Goal: Task Accomplishment & Management: Use online tool/utility

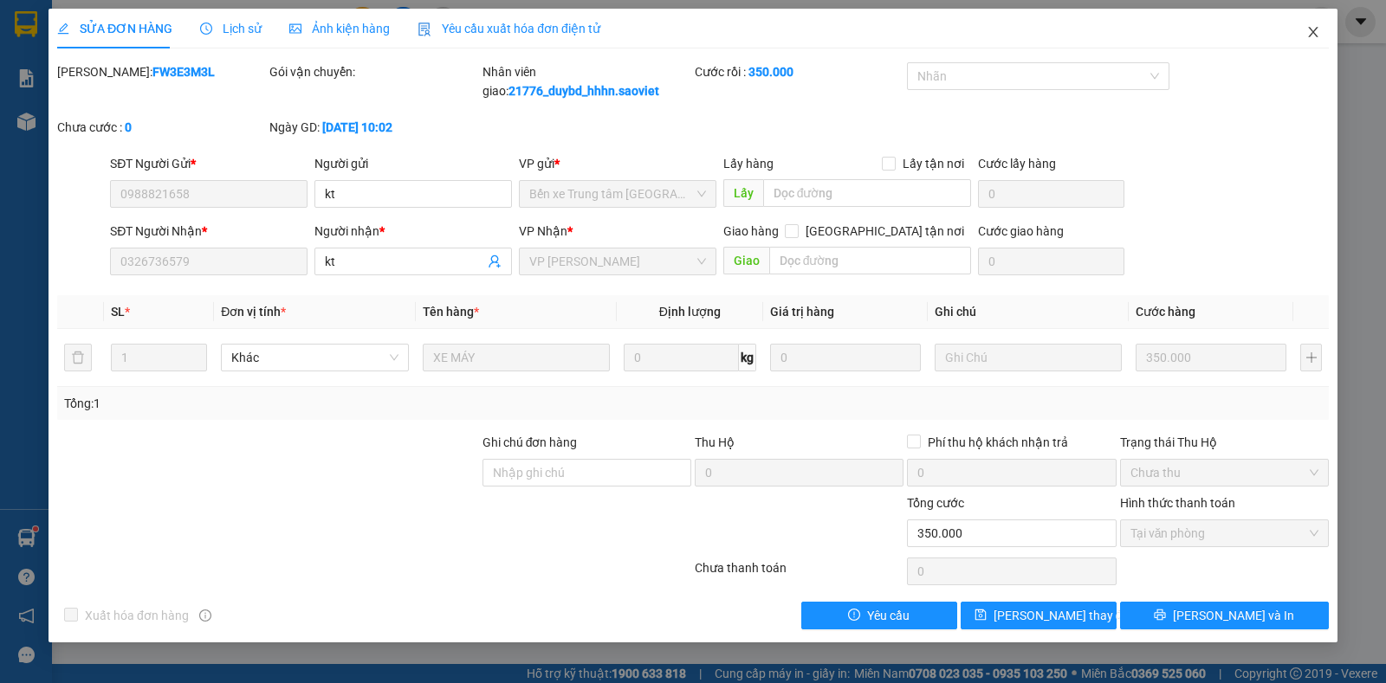
click at [1329, 32] on span "Close" at bounding box center [1313, 33] width 48 height 48
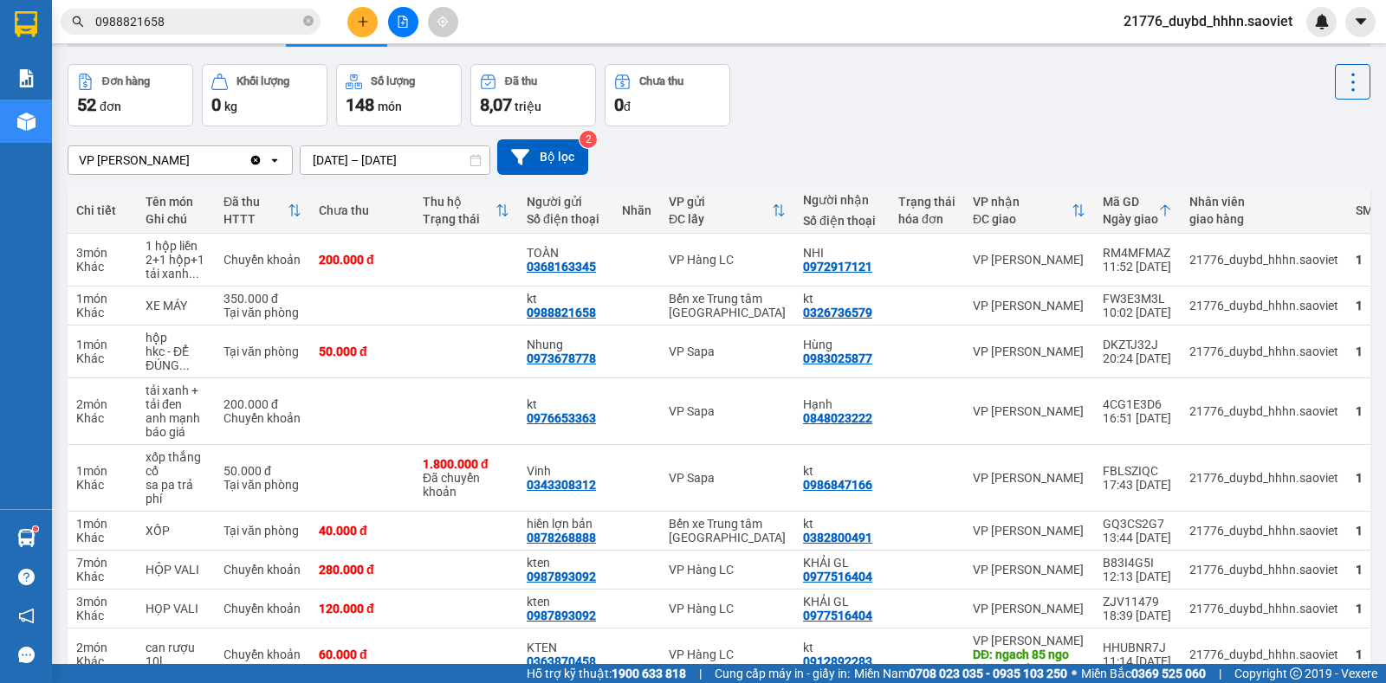
scroll to position [87, 0]
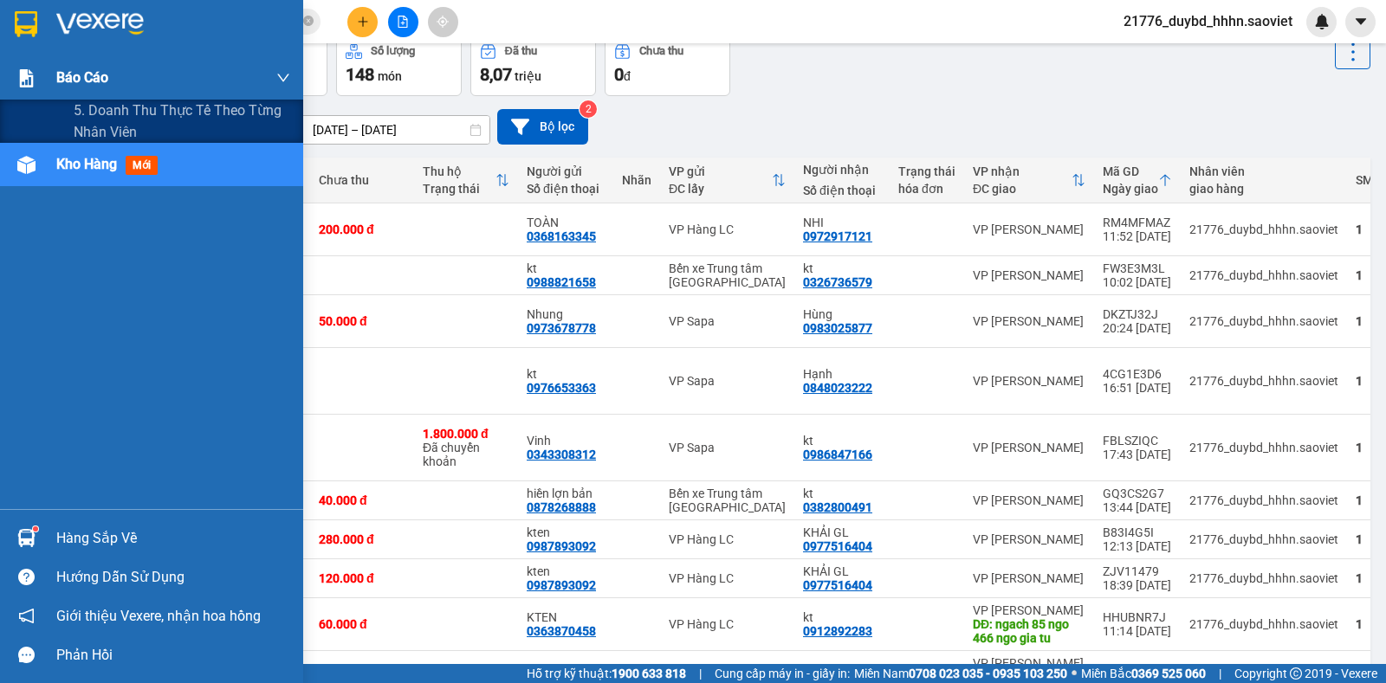
click at [47, 68] on div "Báo cáo" at bounding box center [151, 77] width 303 height 43
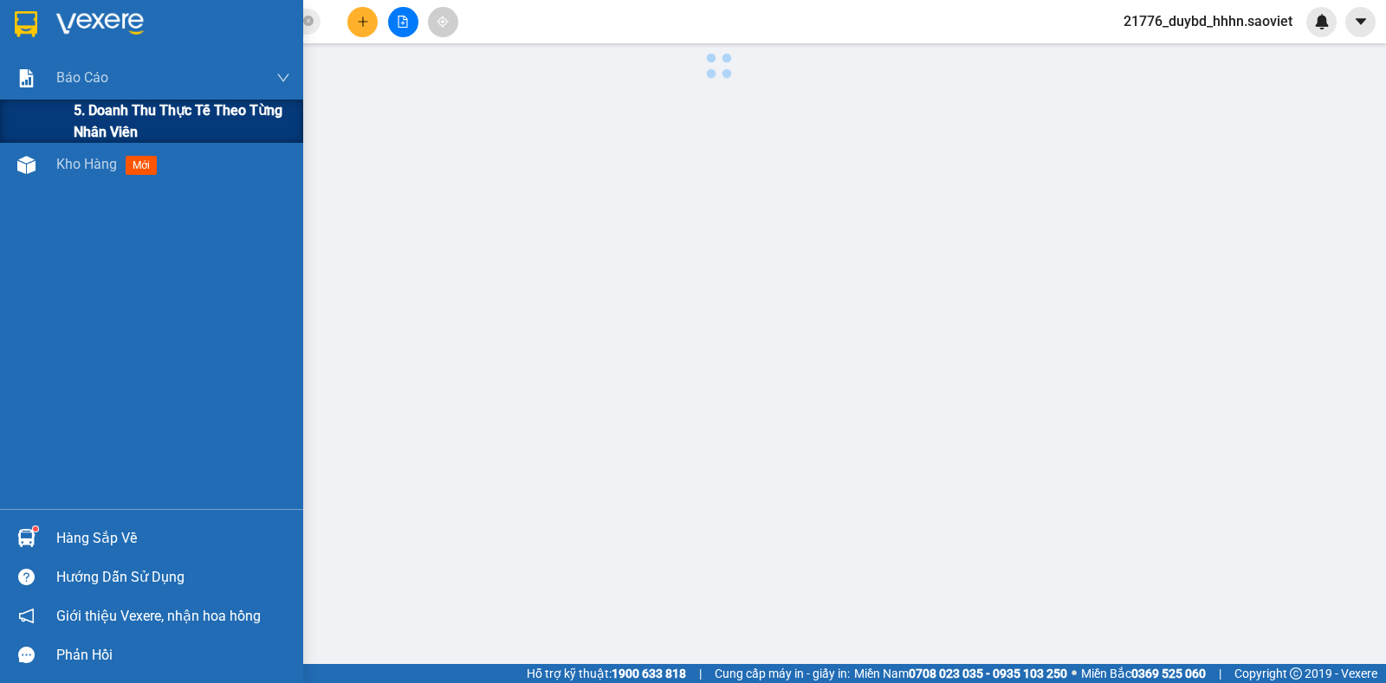
click at [61, 130] on div "5. Doanh thu thực tế theo từng nhân viên" at bounding box center [151, 121] width 303 height 43
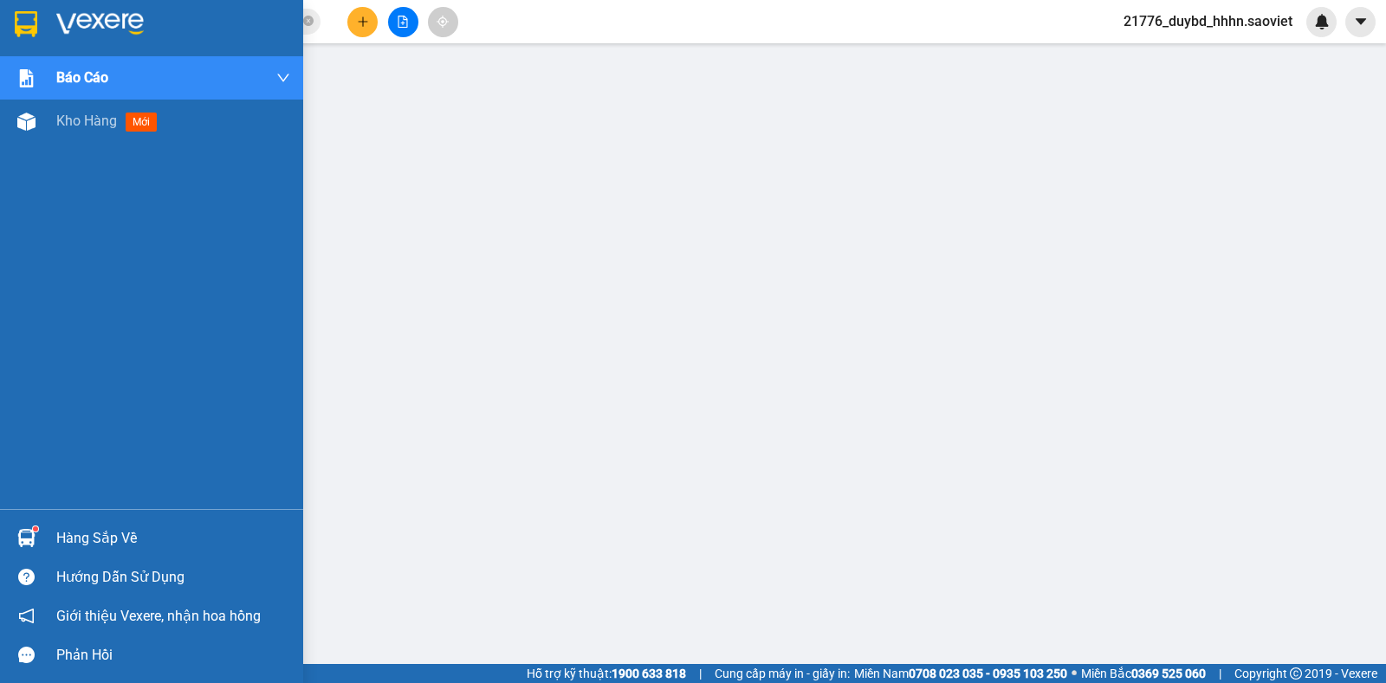
click at [107, 541] on div "Hàng sắp về" at bounding box center [173, 539] width 234 height 26
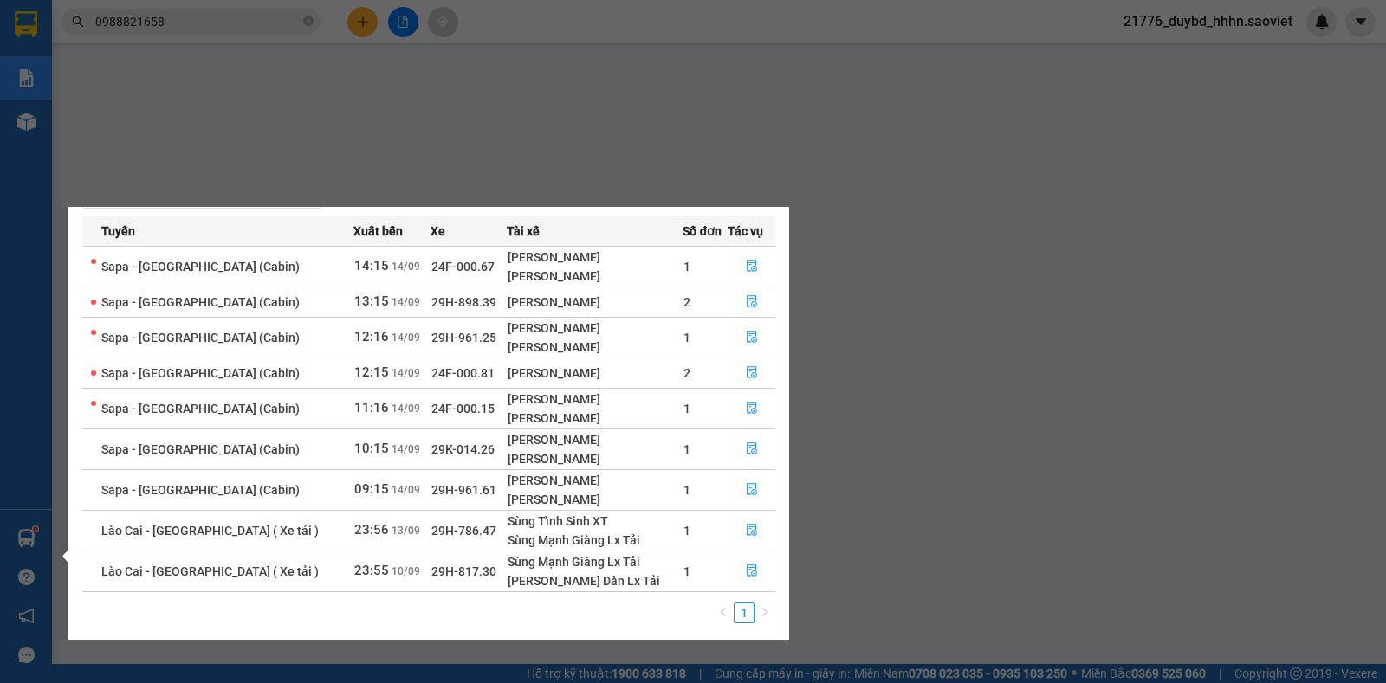
scroll to position [70, 0]
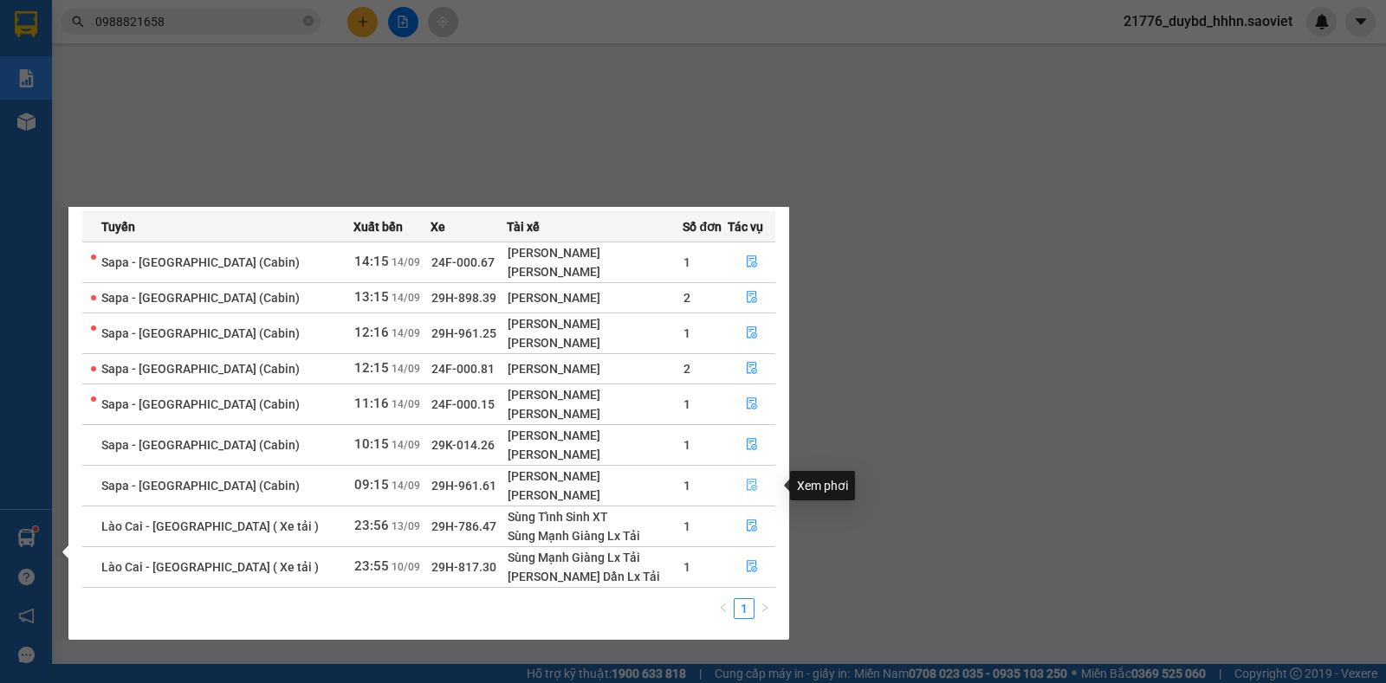
click at [747, 492] on span "file-done" at bounding box center [752, 486] width 12 height 14
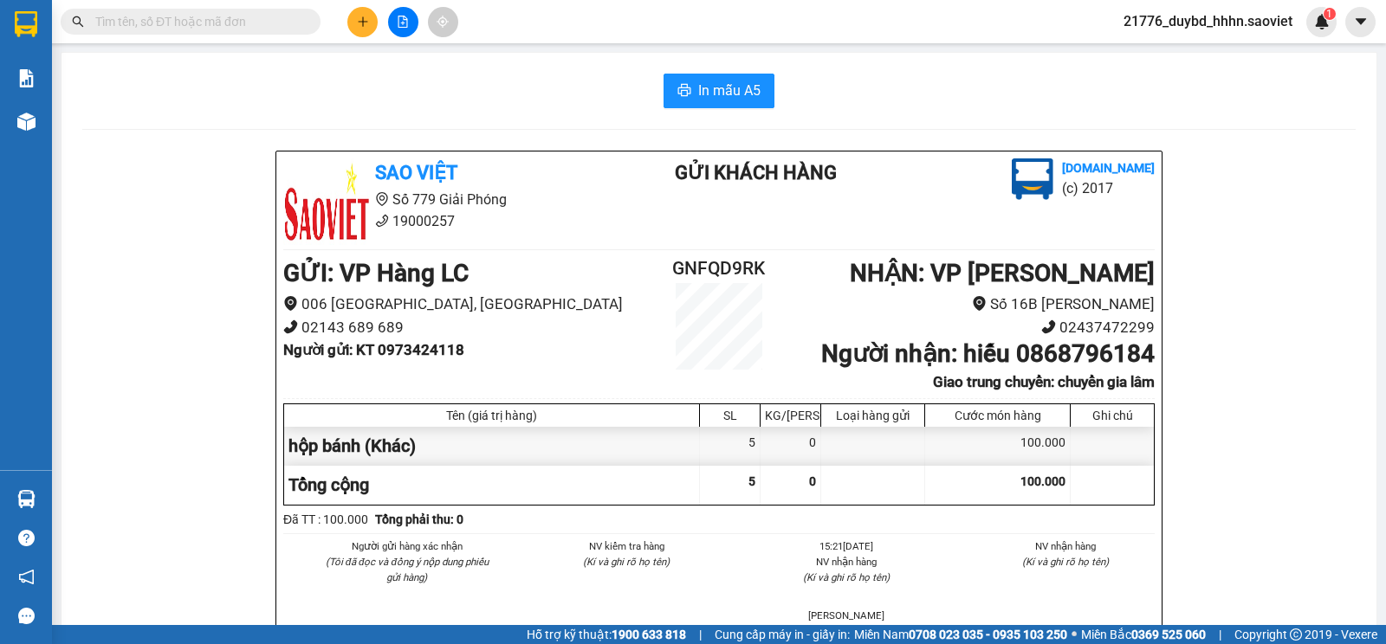
drag, startPoint x: 1036, startPoint y: 143, endPoint x: 1340, endPoint y: 14, distance: 330.2
click at [1042, 143] on div "In mẫu A5 Sao Việt Số 779 Giải Phóng 19000257 Gửi khách hàng [DOMAIN_NAME] (c) …" at bounding box center [718, 438] width 1315 height 771
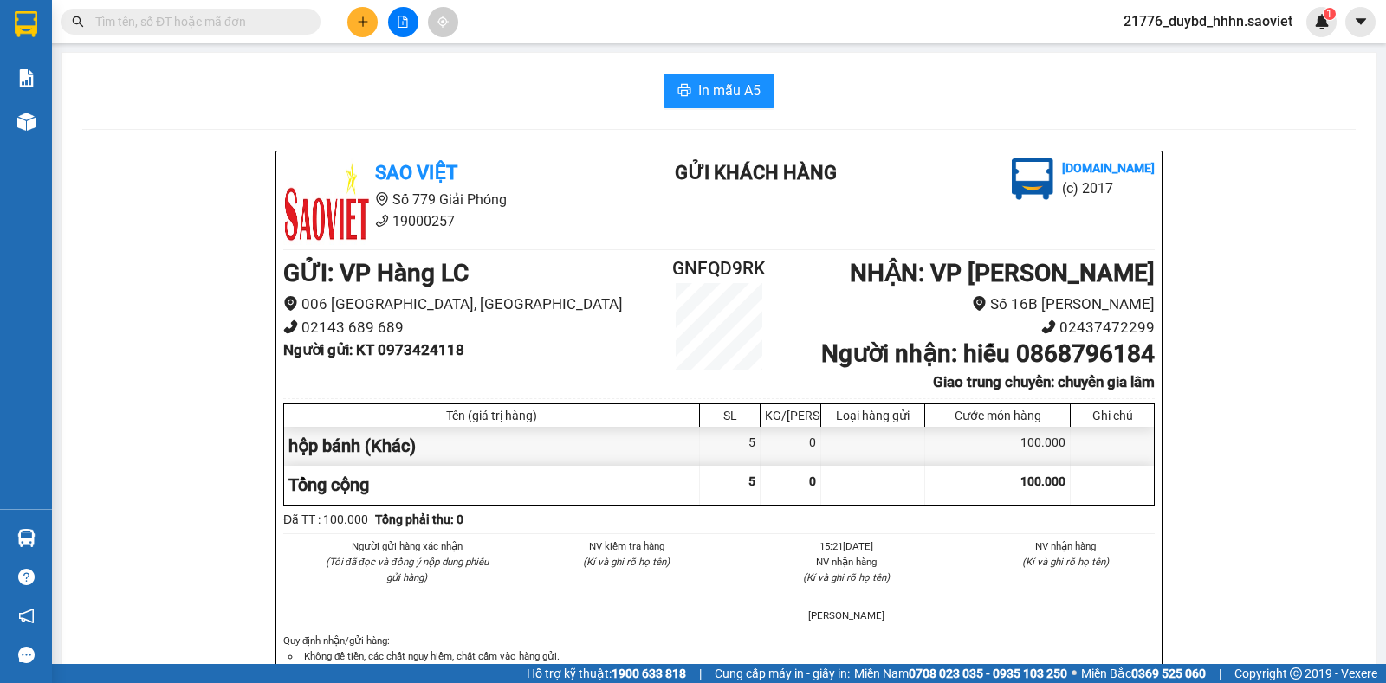
click at [208, 1] on div "Kết quả tìm kiếm ( 0 ) Bộ lọc No Data 21776_duybd_hhhn.saoviet 1" at bounding box center [693, 21] width 1386 height 43
click at [206, 14] on input "text" at bounding box center [197, 21] width 204 height 19
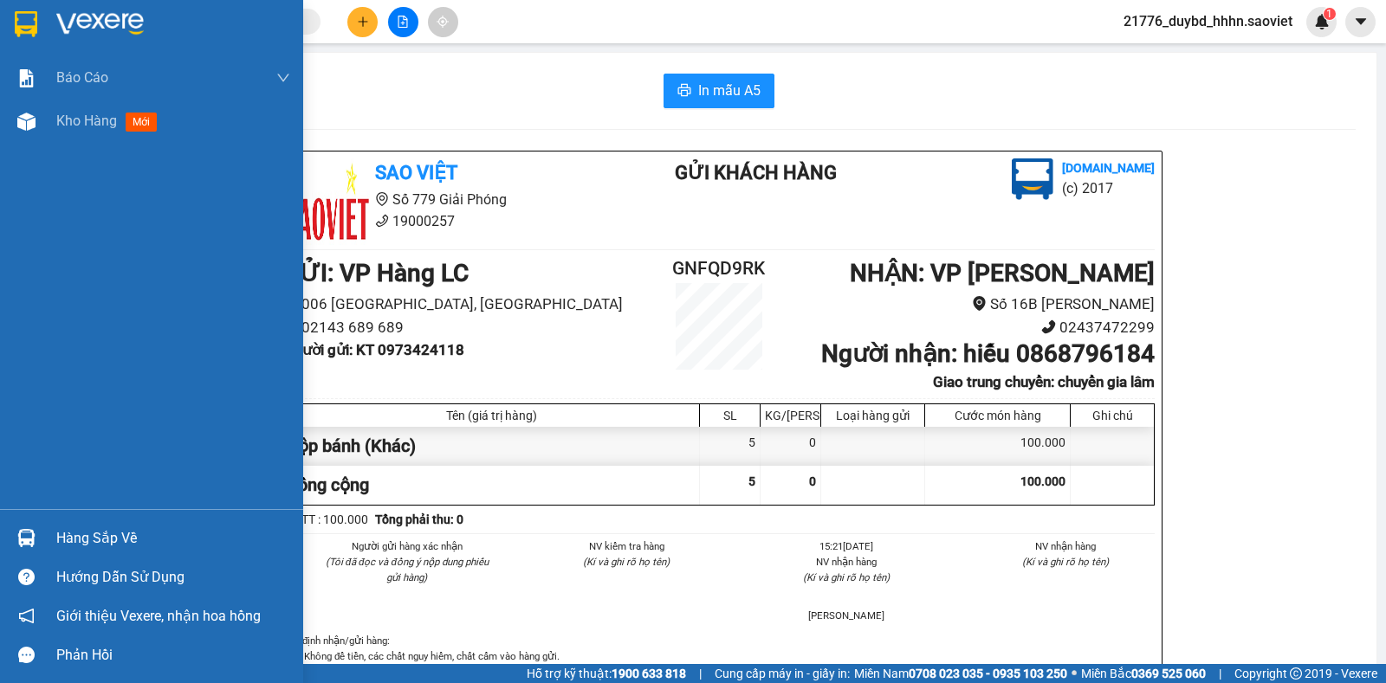
click at [87, 145] on div "Báo cáo 5. Doanh thu thực tế theo từng nhân viên Kho hàng mới" at bounding box center [151, 282] width 303 height 453
click at [87, 131] on div "Kho hàng mới" at bounding box center [110, 121] width 108 height 22
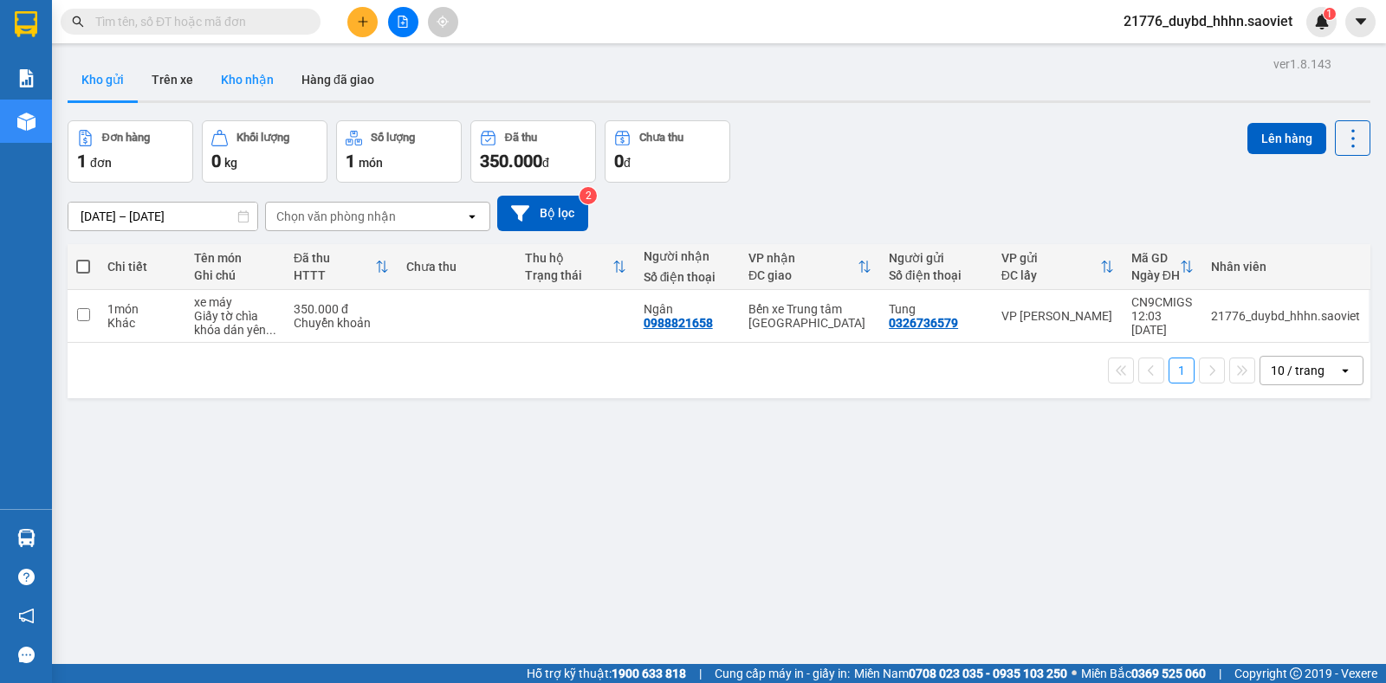
click at [236, 88] on button "Kho nhận" at bounding box center [247, 80] width 81 height 42
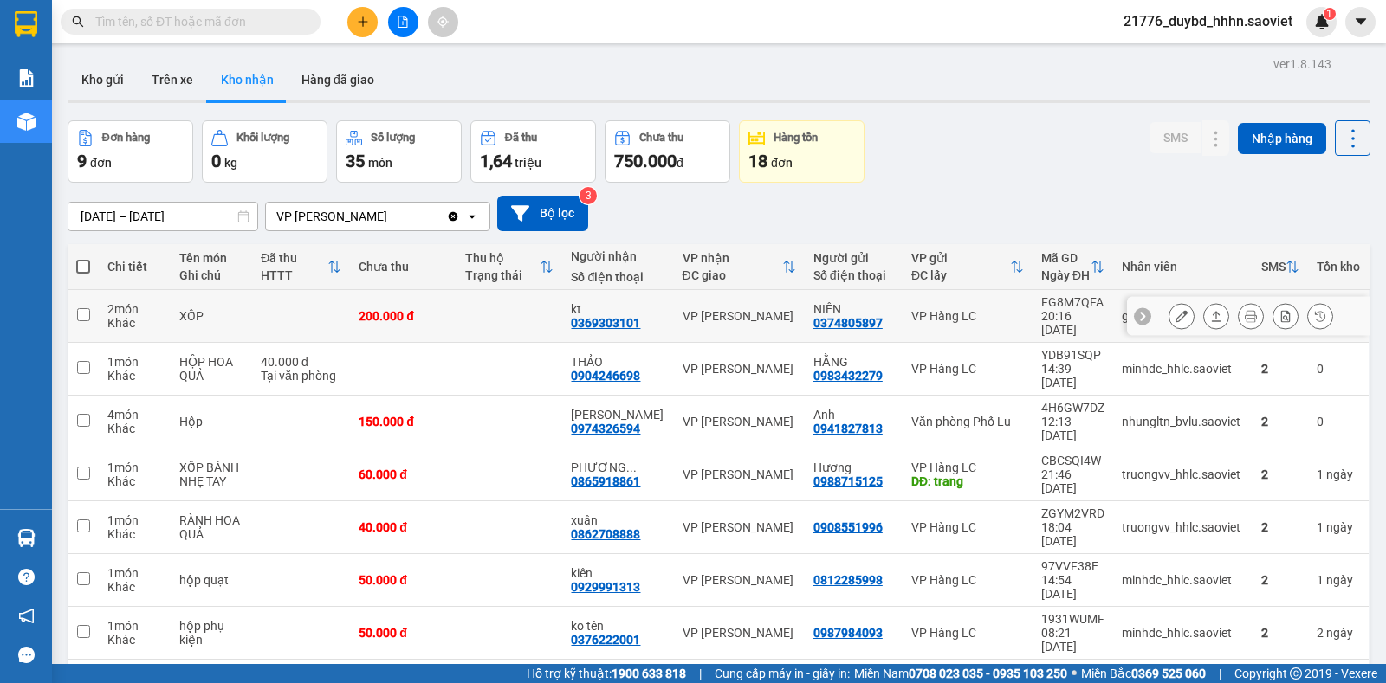
click at [397, 316] on div "200.000 đ" at bounding box center [403, 316] width 89 height 14
checkbox input "true"
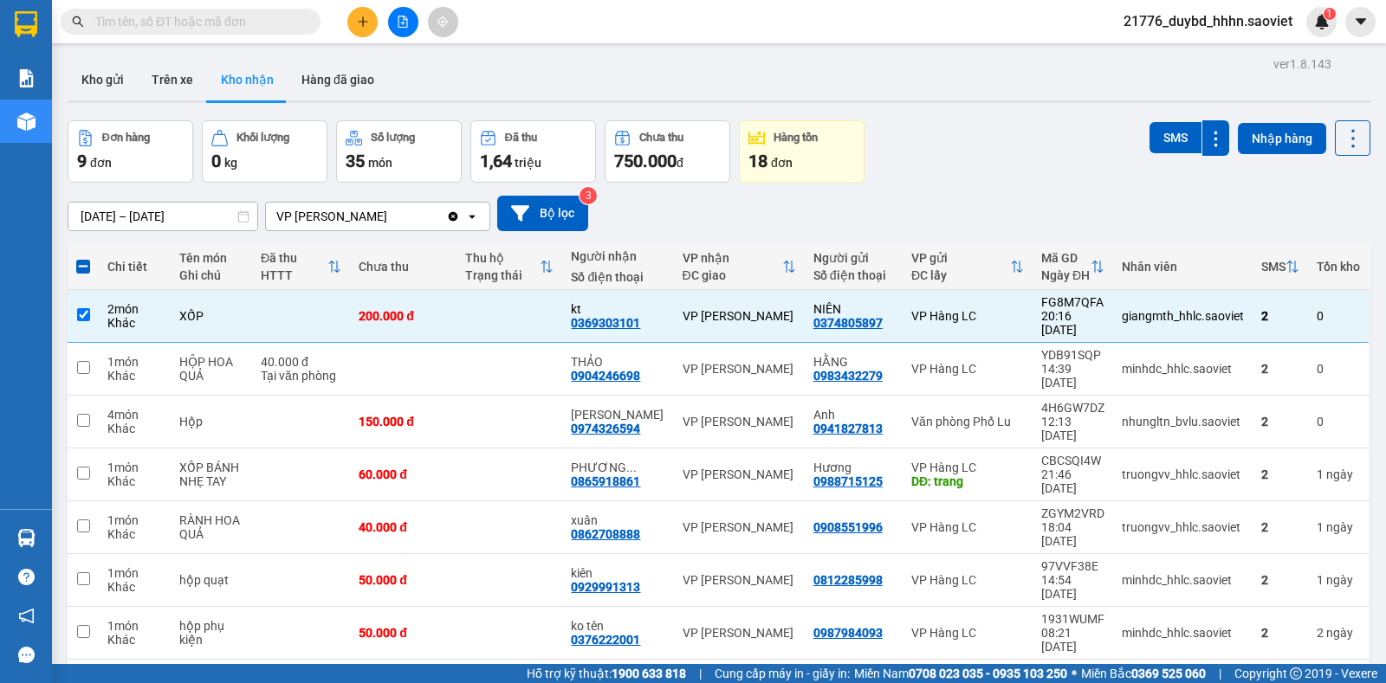
click at [1112, 216] on div "12/09/2025 – 14/09/2025 Press the down arrow key to interact with the calendar …" at bounding box center [719, 214] width 1302 height 36
click at [178, 69] on button "Trên xe" at bounding box center [172, 80] width 69 height 42
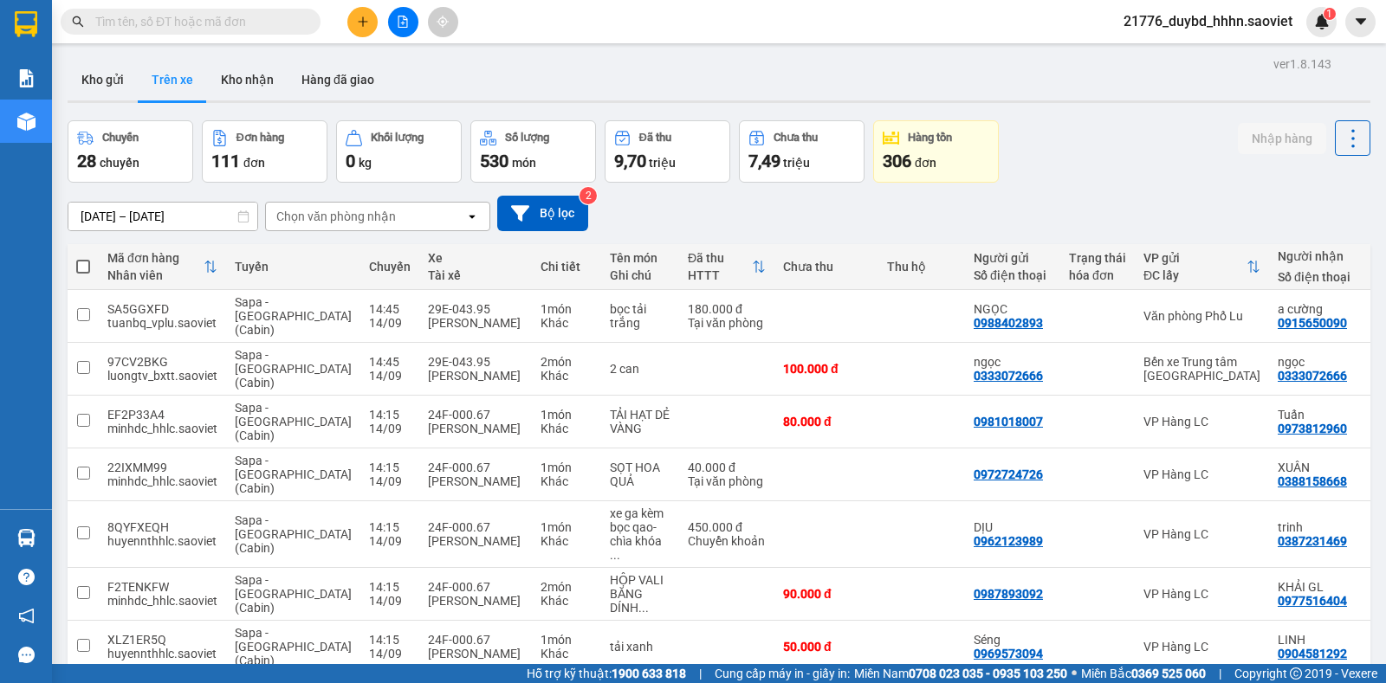
click at [346, 224] on div "Chọn văn phòng nhận" at bounding box center [336, 216] width 120 height 17
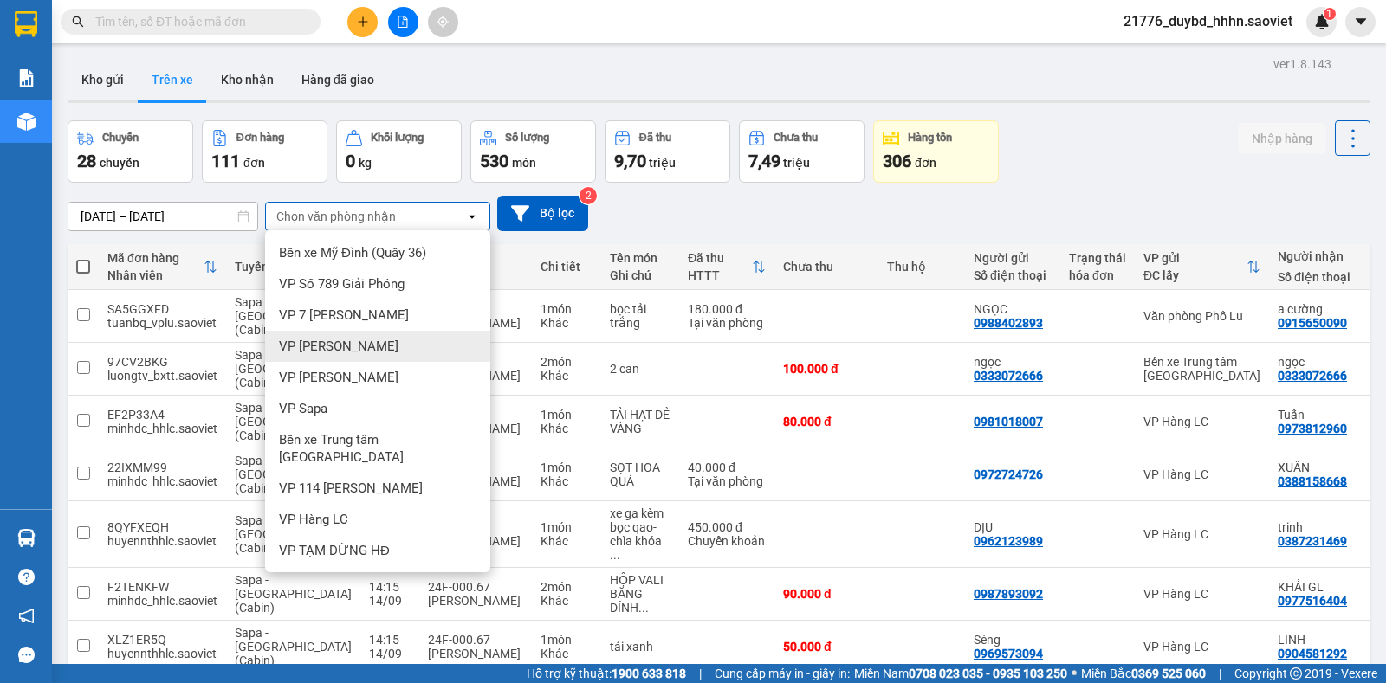
click at [415, 357] on div "VP [PERSON_NAME]" at bounding box center [377, 346] width 225 height 31
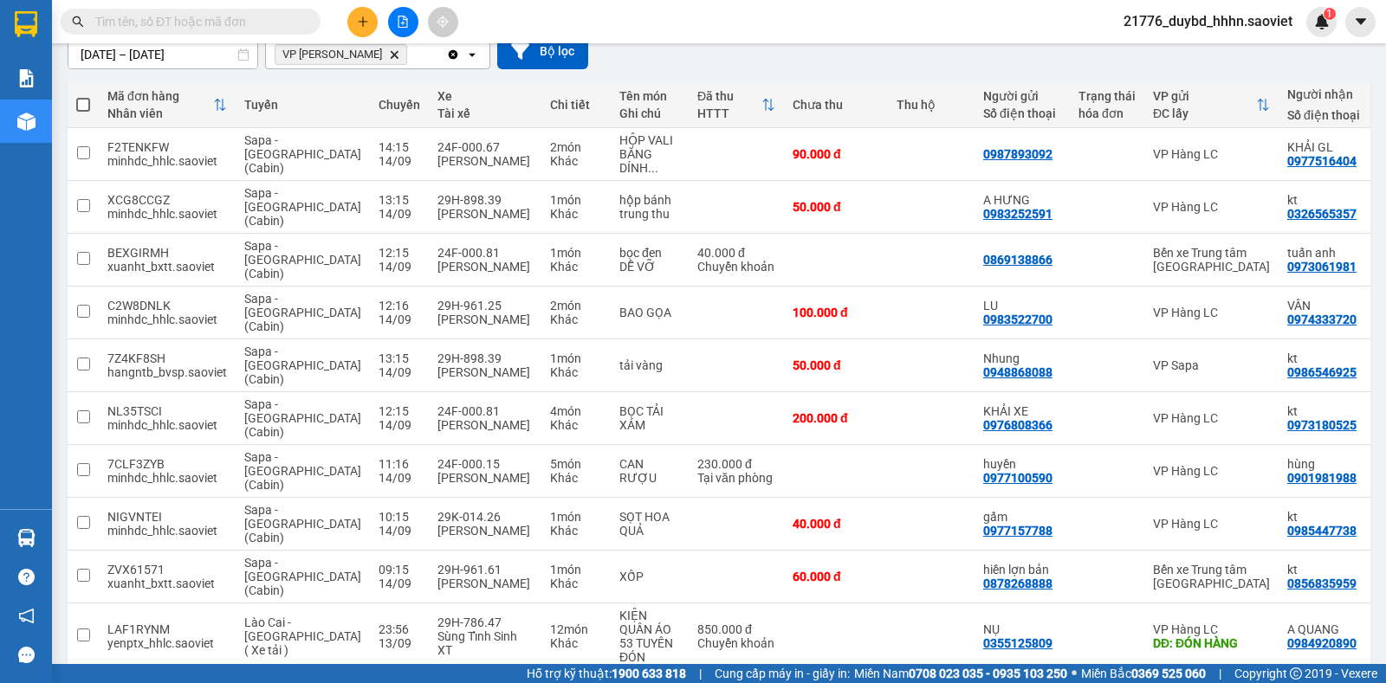
scroll to position [163, 0]
click at [219, 29] on input "text" at bounding box center [197, 21] width 204 height 19
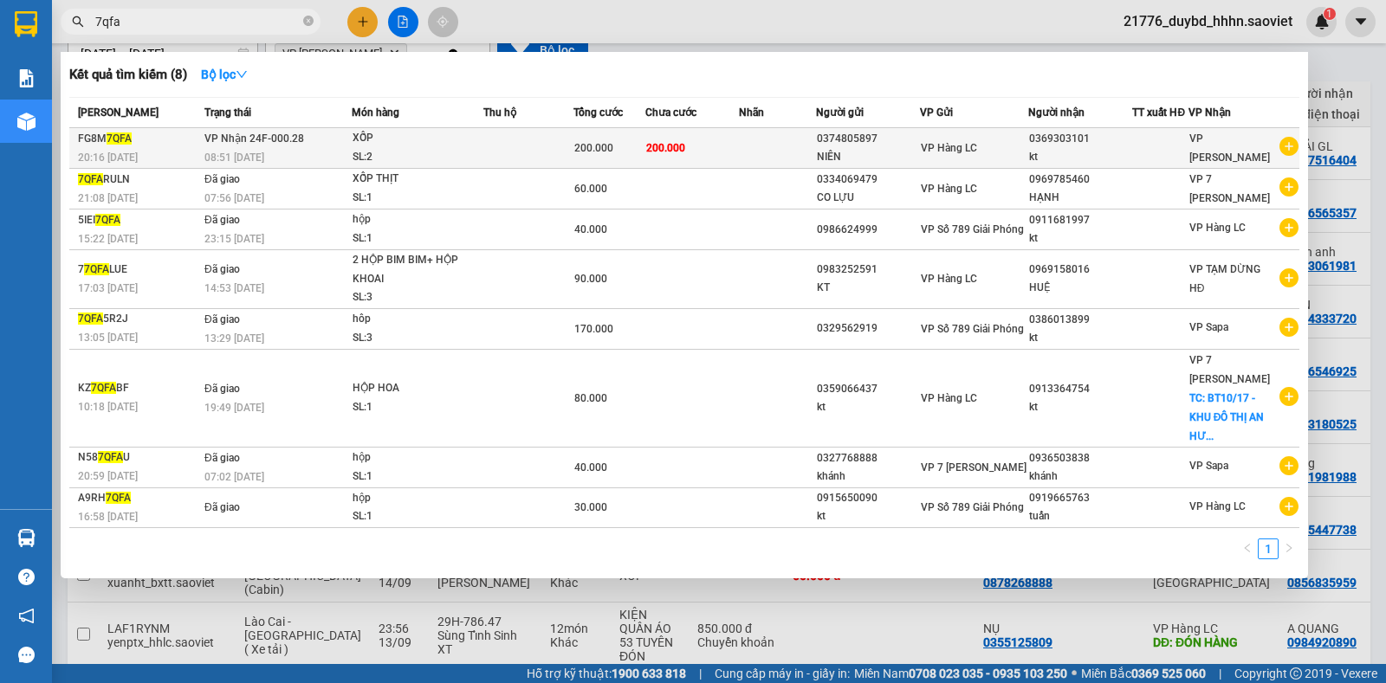
type input "7qfa"
click at [683, 152] on span "200.000" at bounding box center [665, 148] width 39 height 12
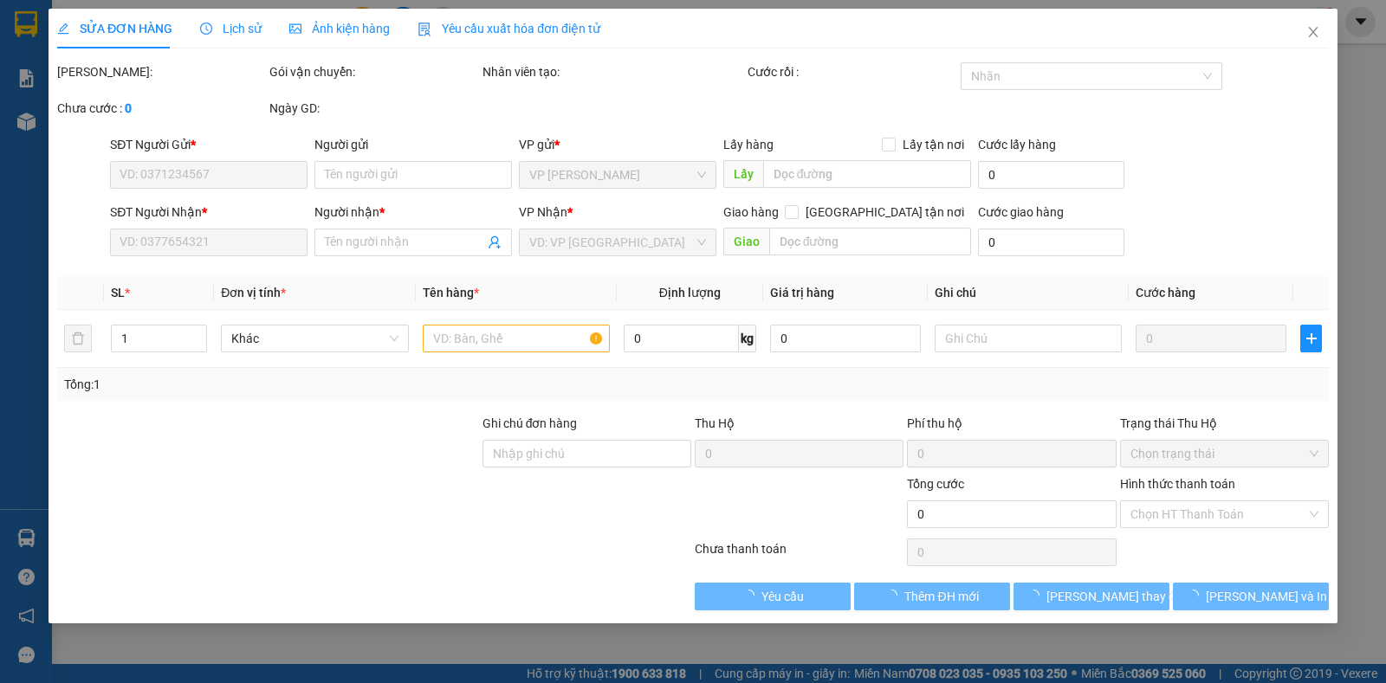
click at [1180, 513] on div "SỬA ĐƠN HÀNG Lịch sử Ảnh kiện hàng Yêu cầu xuất hóa đơn điện tử Total Paid Fee …" at bounding box center [693, 341] width 1386 height 683
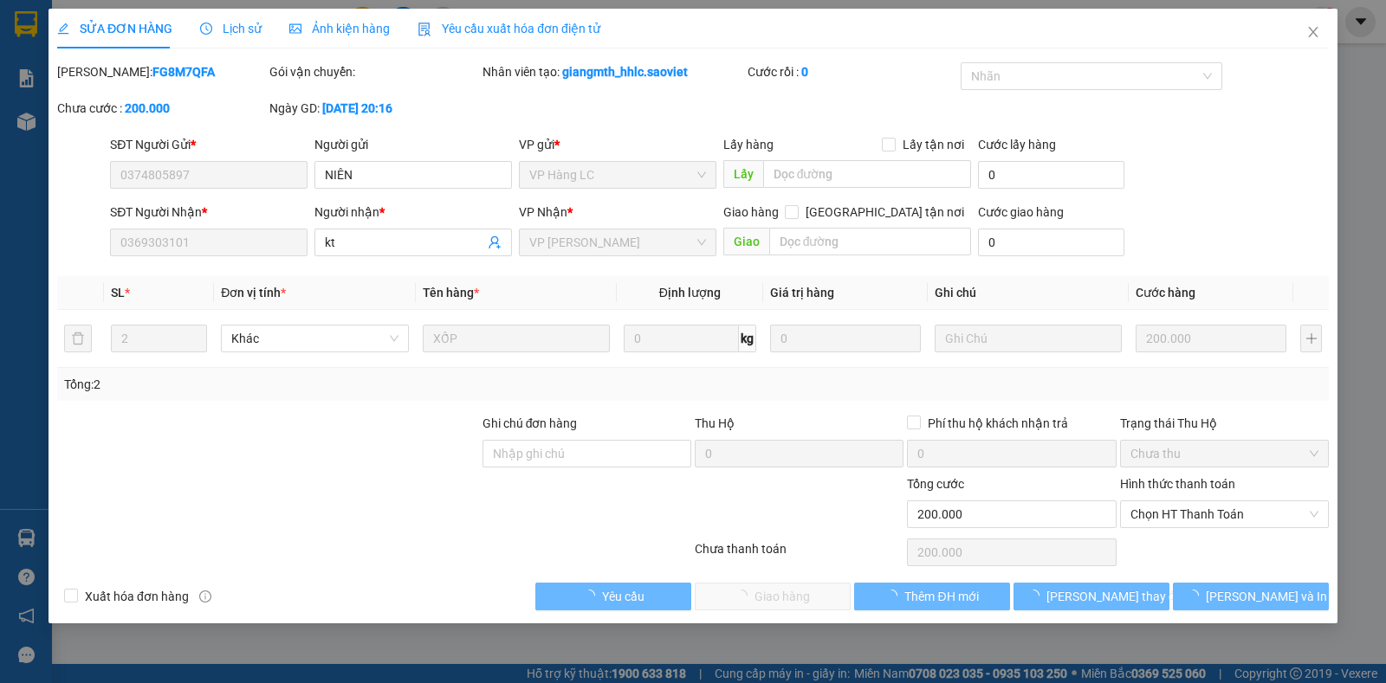
type input "0374805897"
type input "NIÊN"
type input "0369303101"
type input "kt"
type input "200.000"
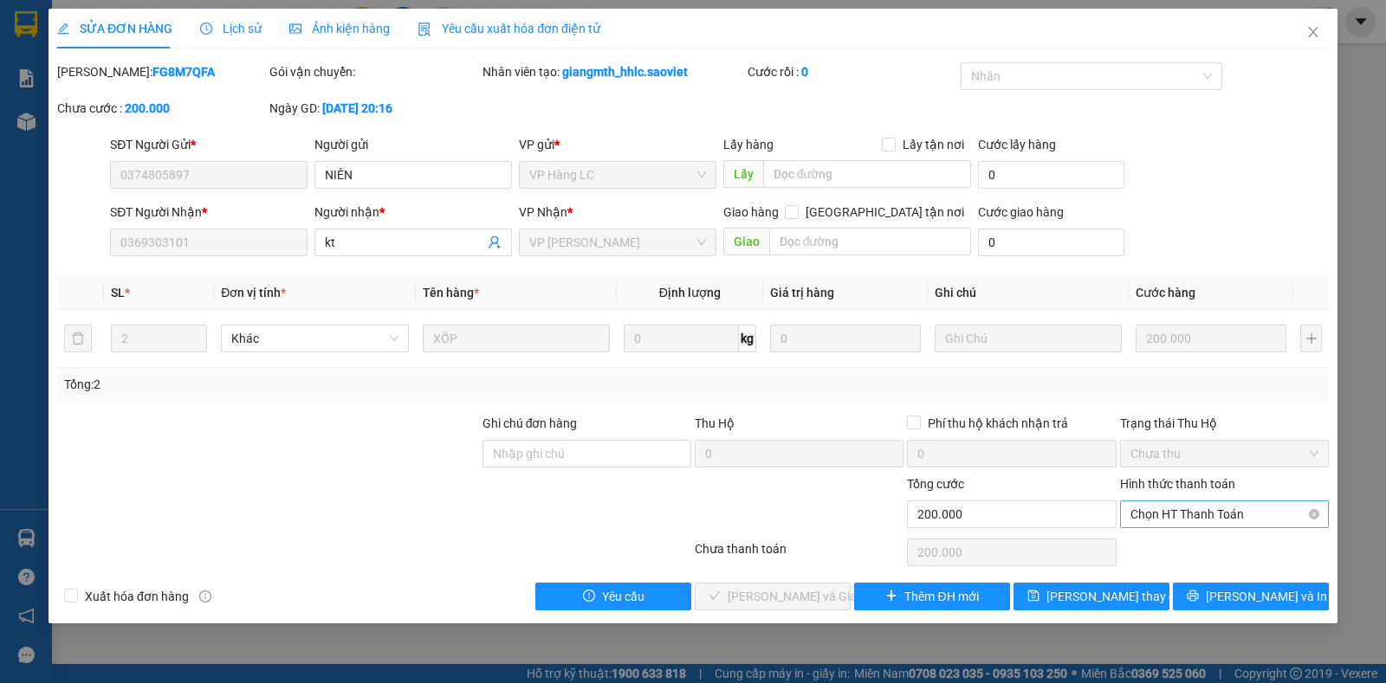
click at [1181, 523] on span "Chọn HT Thanh Toán" at bounding box center [1224, 514] width 188 height 26
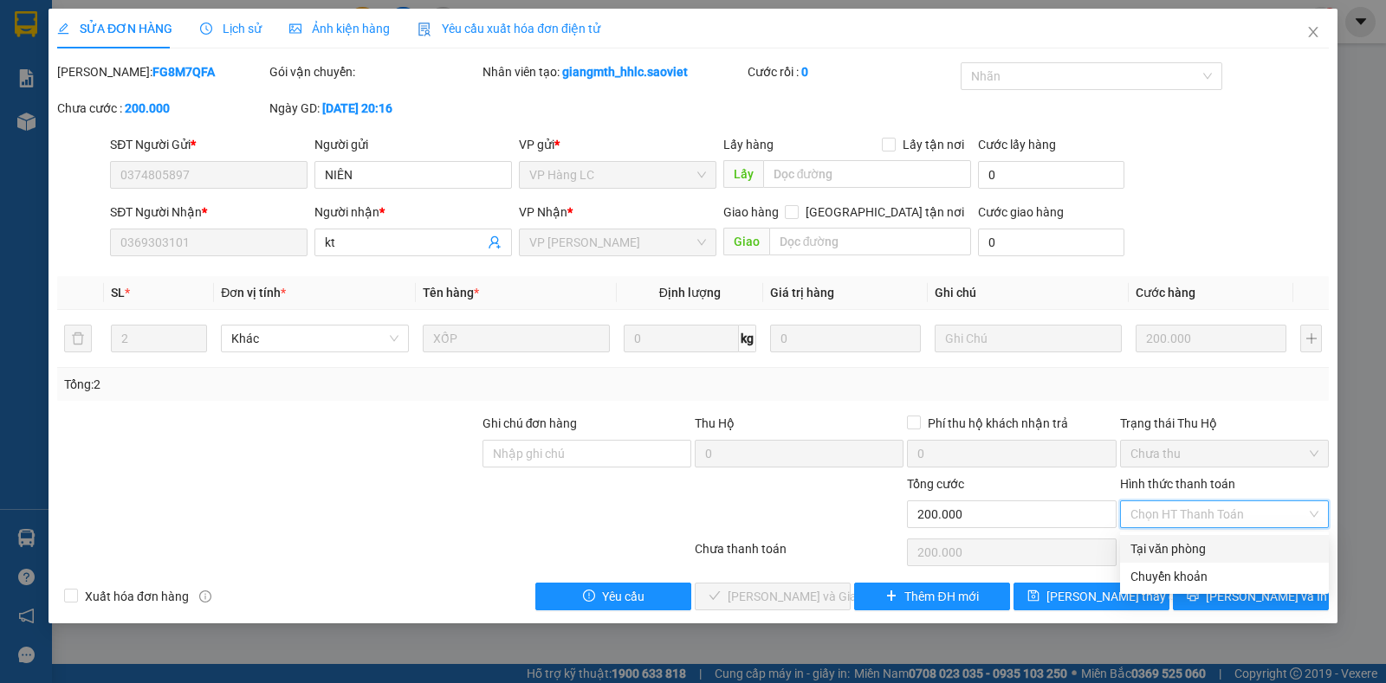
click at [1158, 552] on div "Tại văn phòng" at bounding box center [1224, 548] width 188 height 19
type input "0"
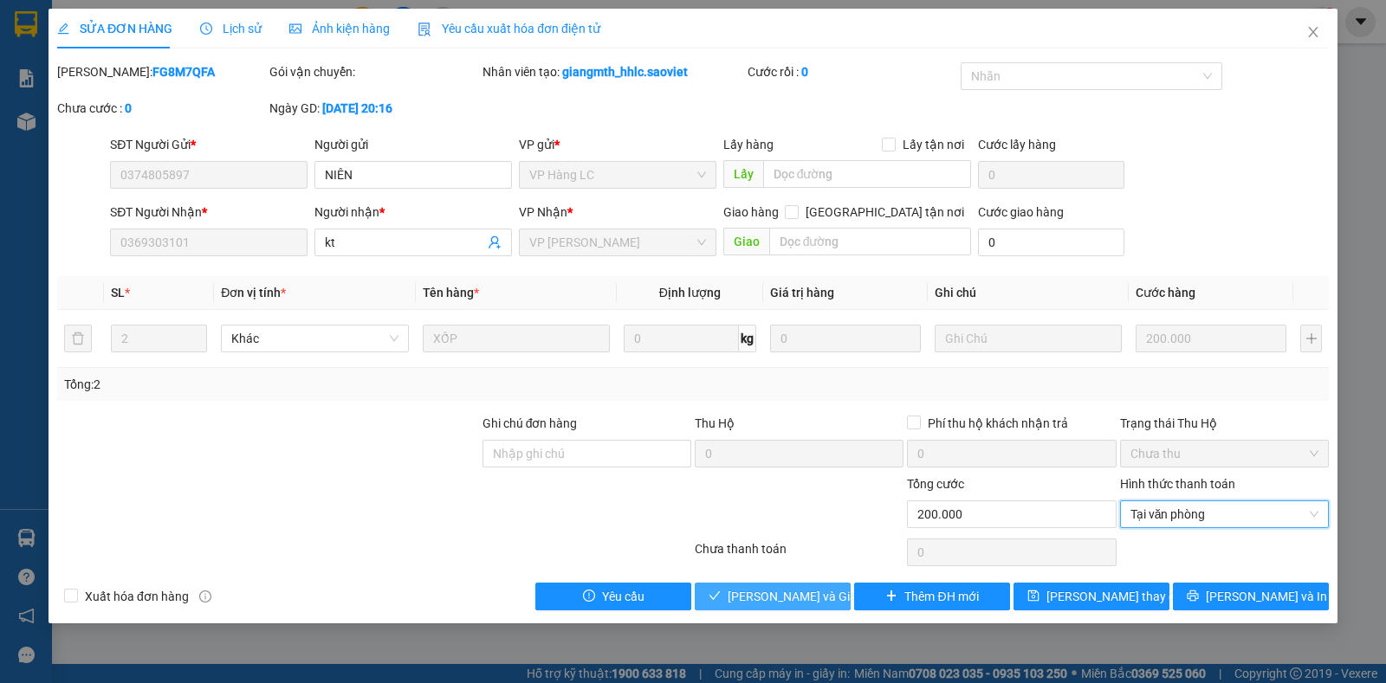
click at [794, 598] on span "Lưu và Giao hàng" at bounding box center [810, 596] width 166 height 19
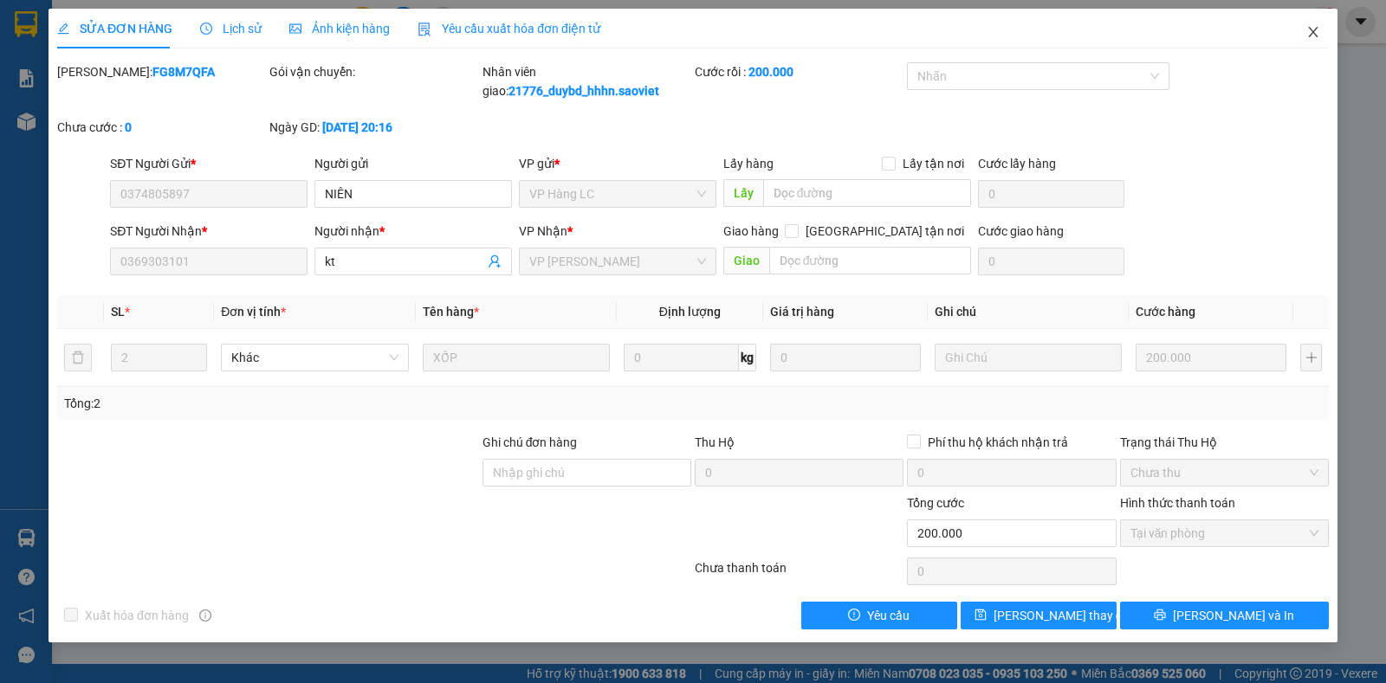
click at [1324, 41] on span "Close" at bounding box center [1313, 33] width 48 height 48
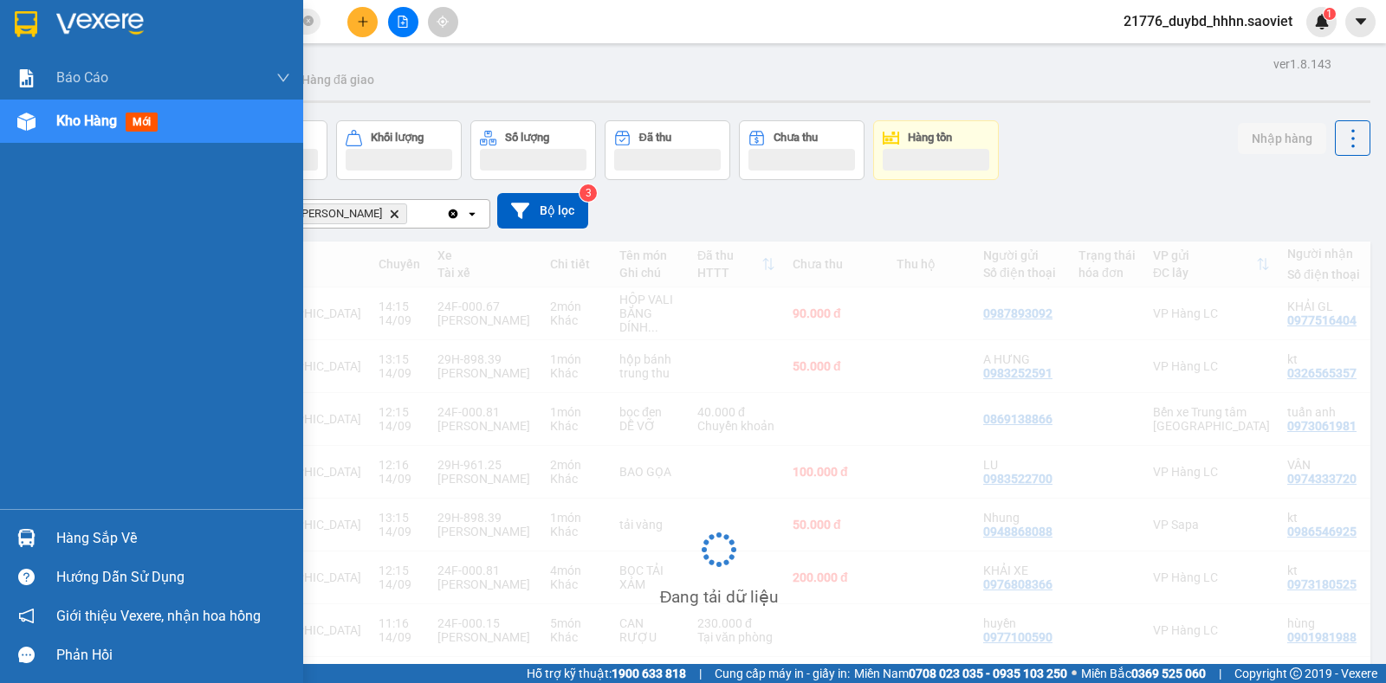
click at [11, 539] on div at bounding box center [26, 538] width 30 height 30
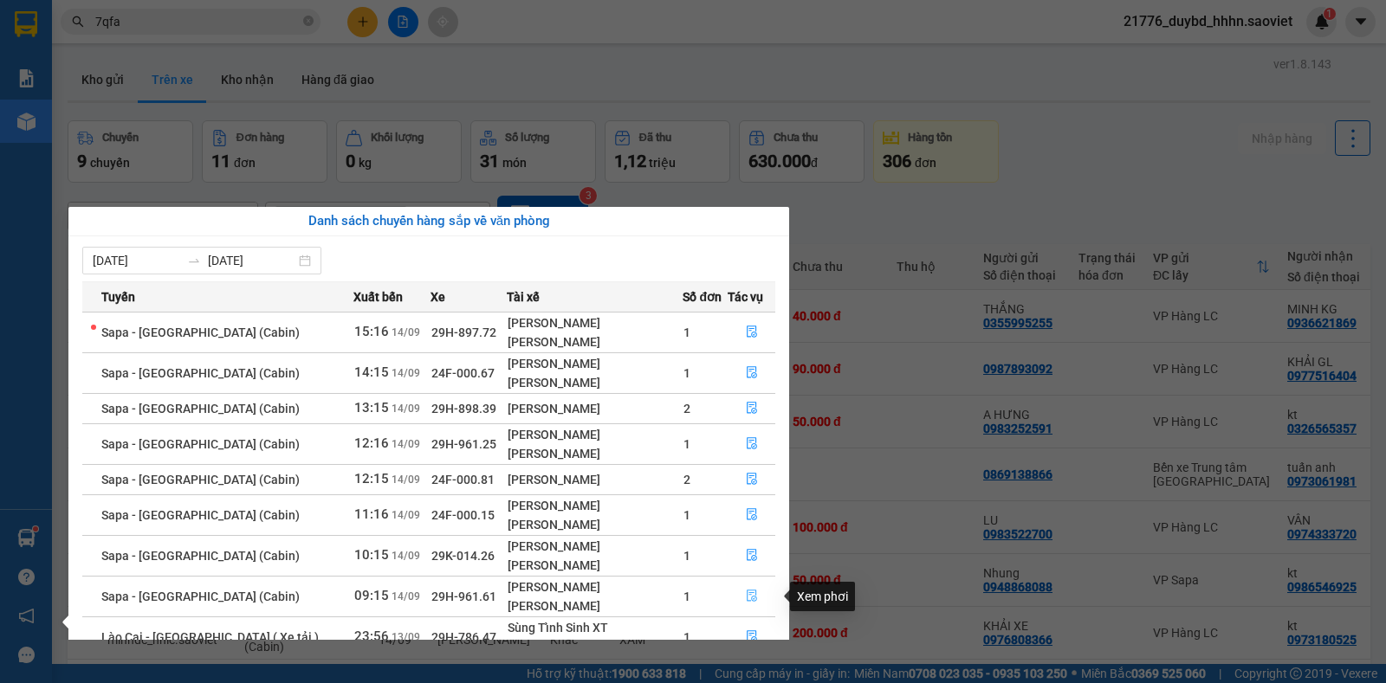
click at [730, 598] on button "button" at bounding box center [751, 597] width 46 height 28
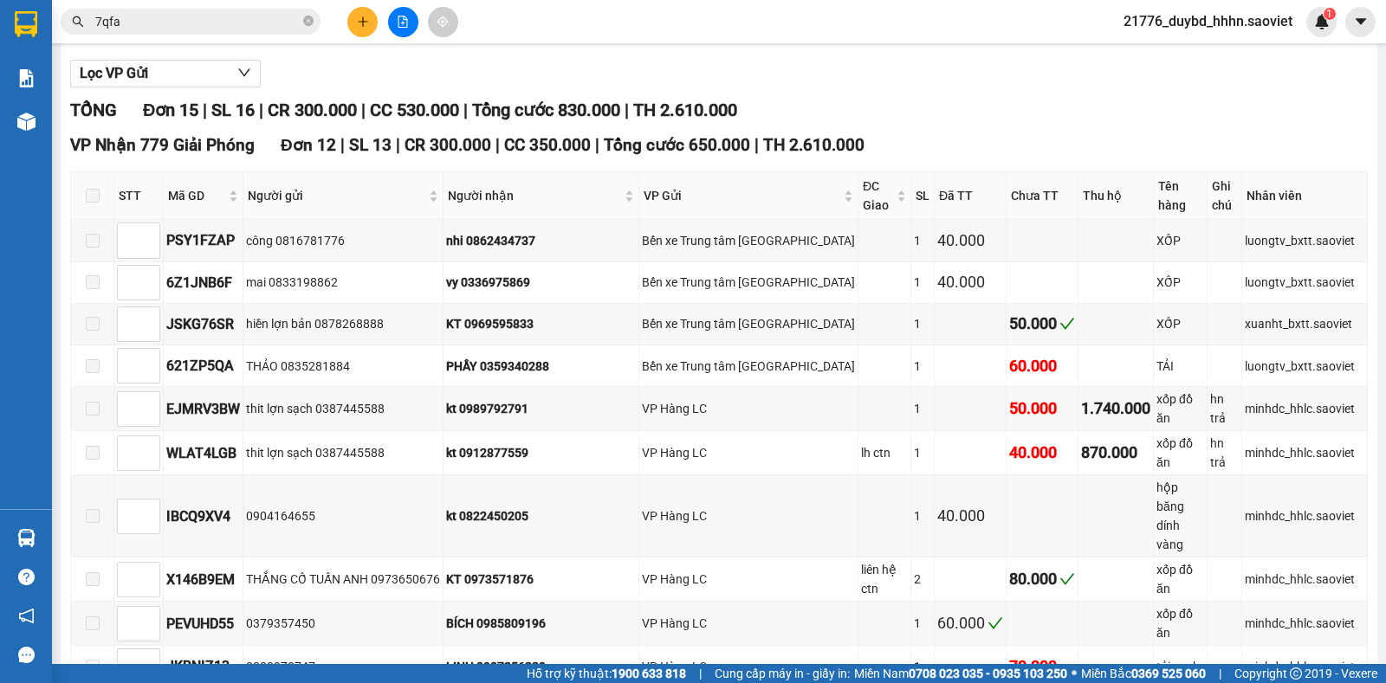
scroll to position [705, 0]
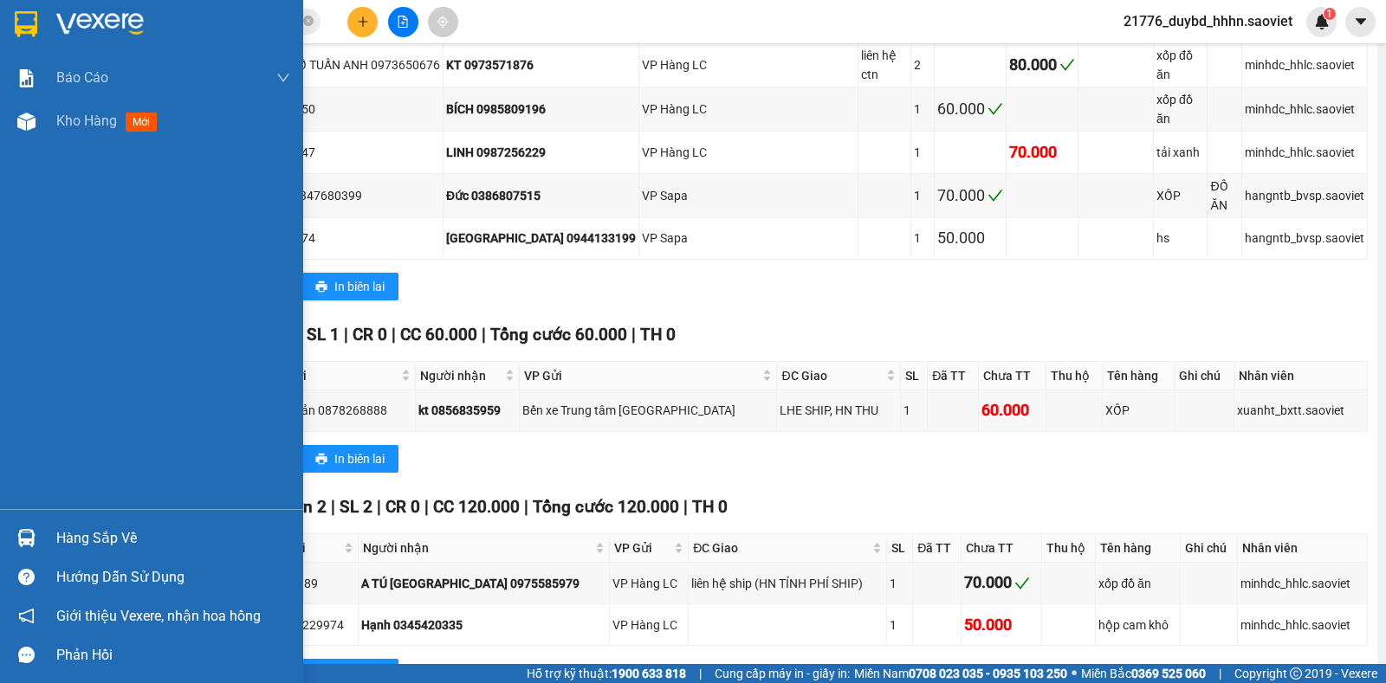
click at [80, 520] on div "Hàng sắp về" at bounding box center [151, 538] width 303 height 39
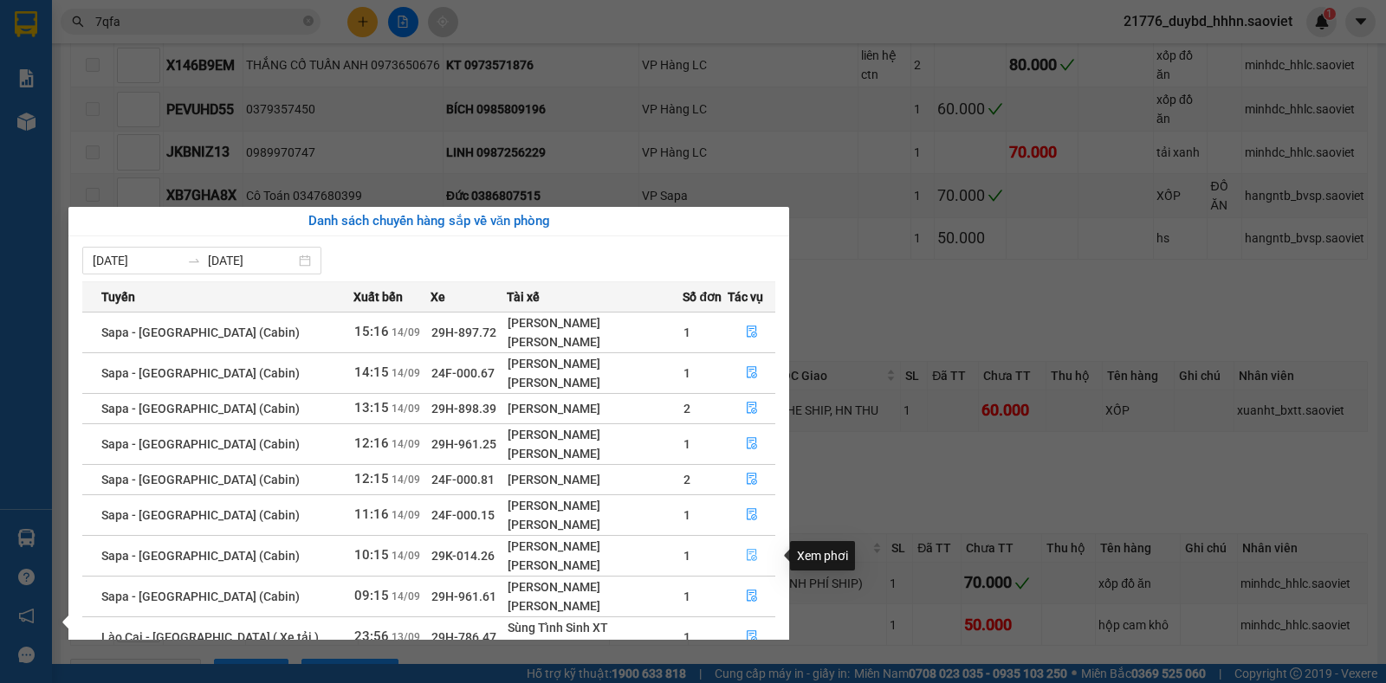
click at [767, 565] on button "button" at bounding box center [751, 556] width 46 height 28
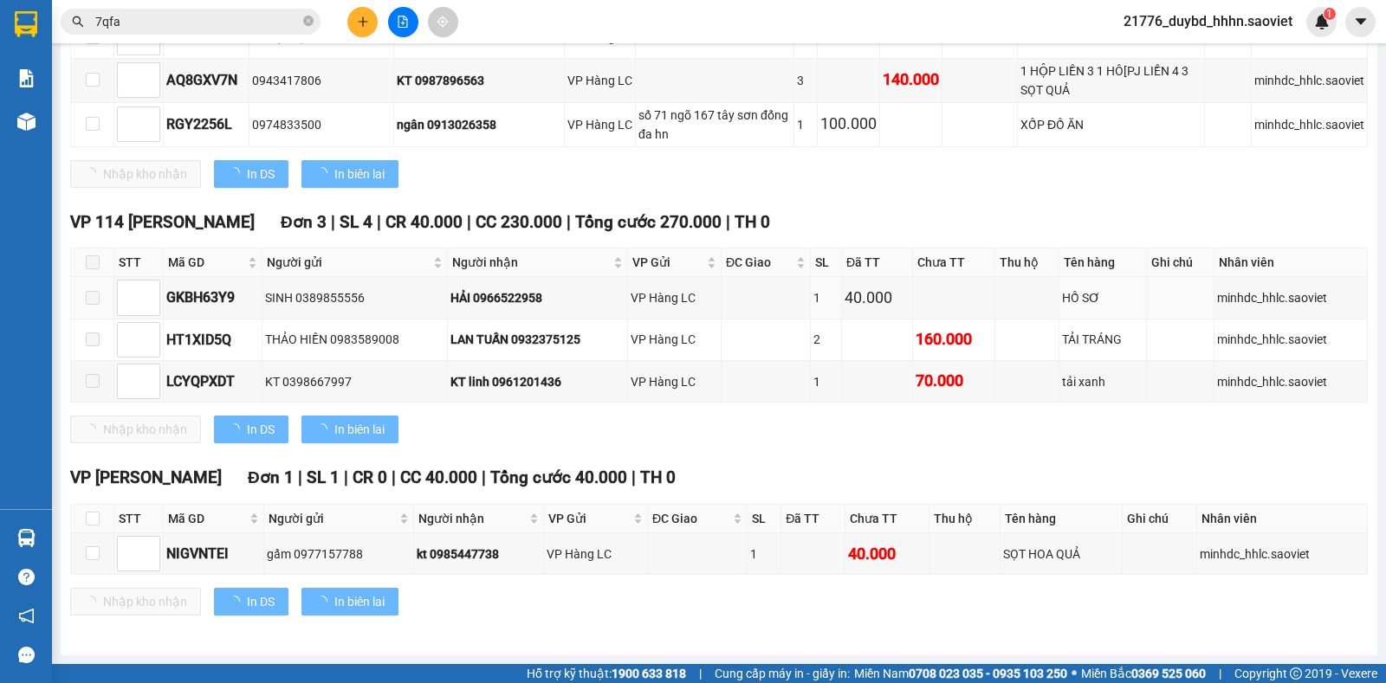
scroll to position [687, 0]
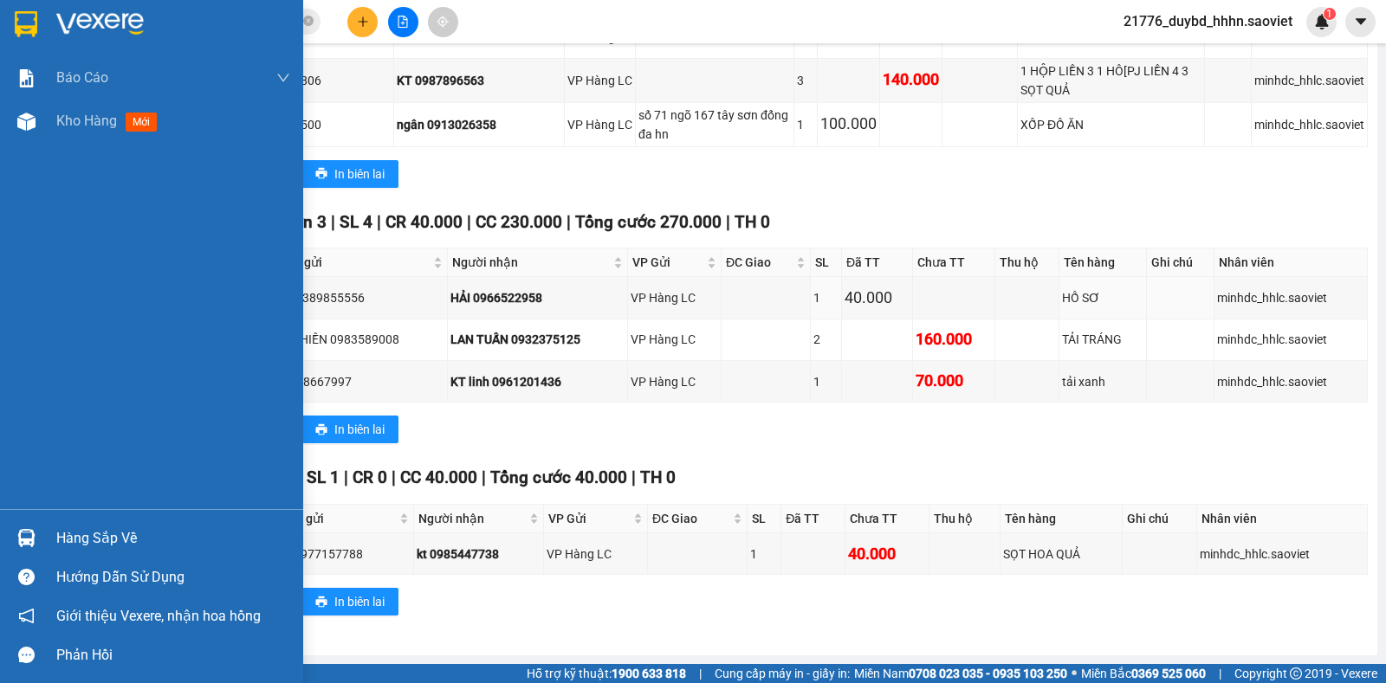
click at [36, 535] on div at bounding box center [26, 538] width 30 height 30
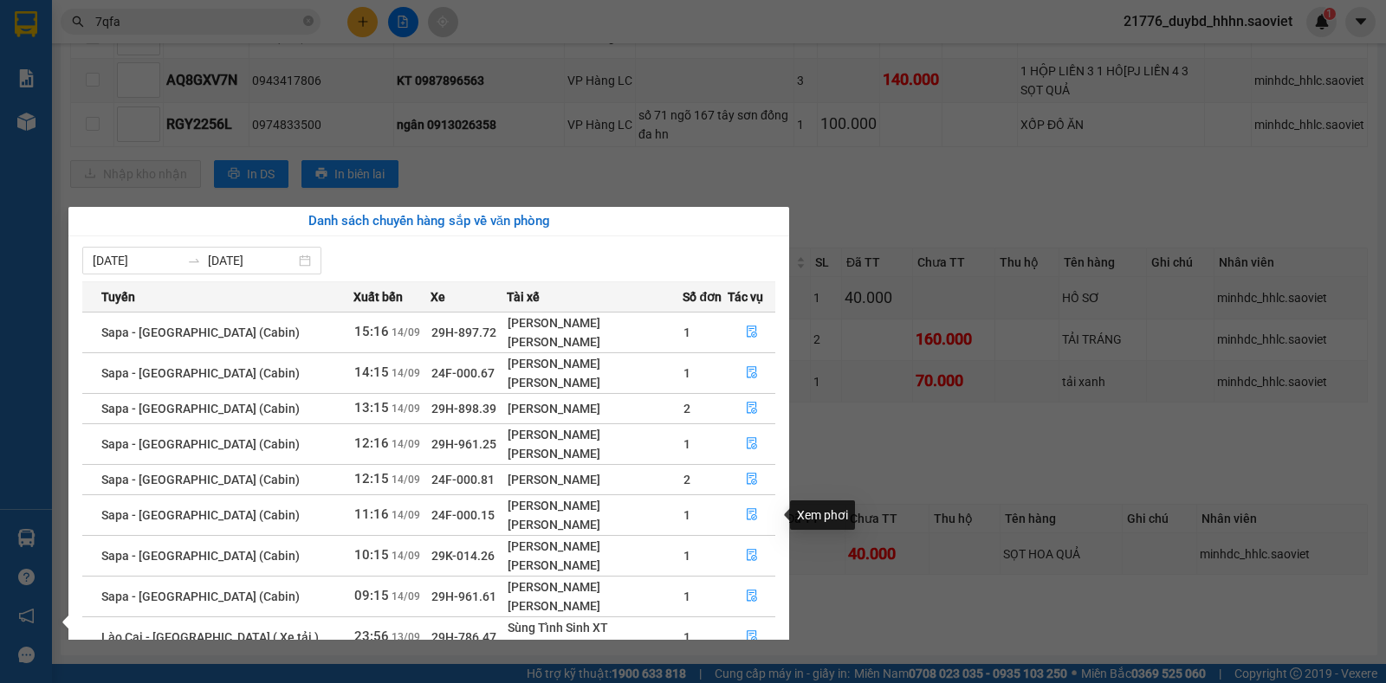
click at [842, 112] on section "Kết quả tìm kiếm ( 8 ) Bộ lọc Mã ĐH Trạng thái Món hàng Thu hộ Tổng cước Chưa c…" at bounding box center [693, 341] width 1386 height 683
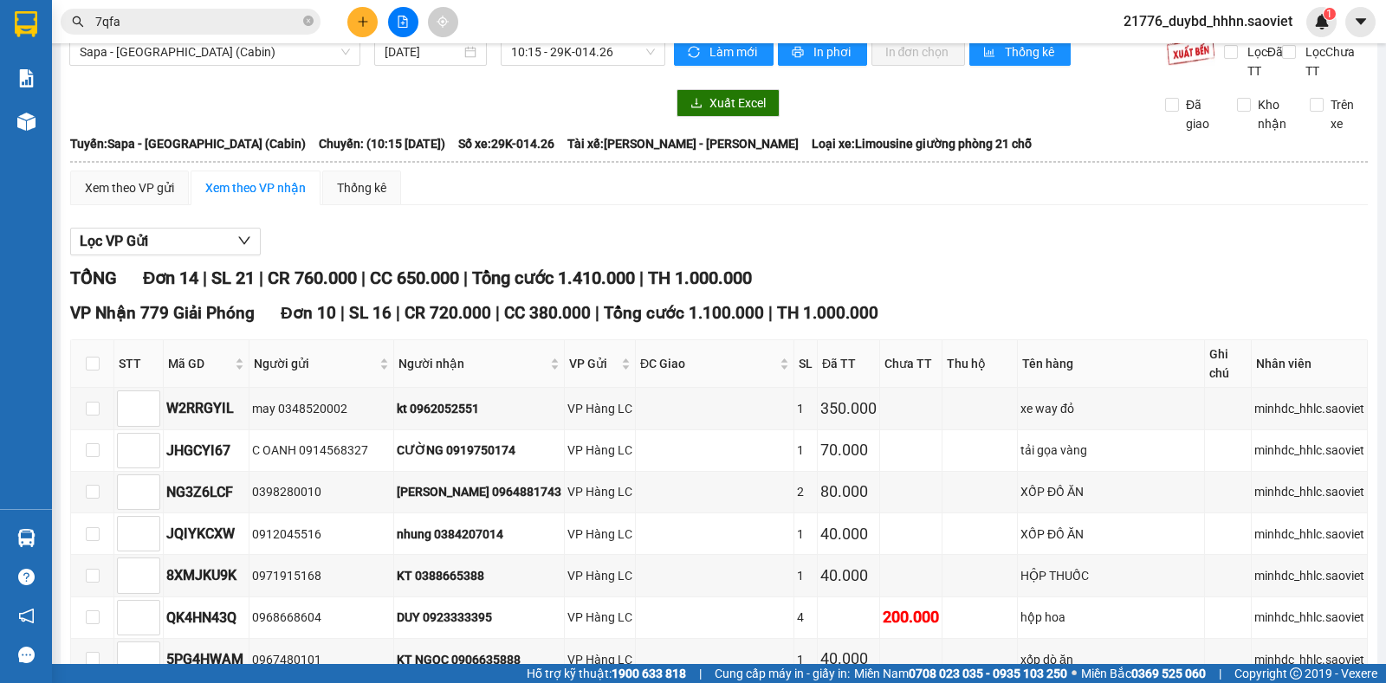
scroll to position [16, 0]
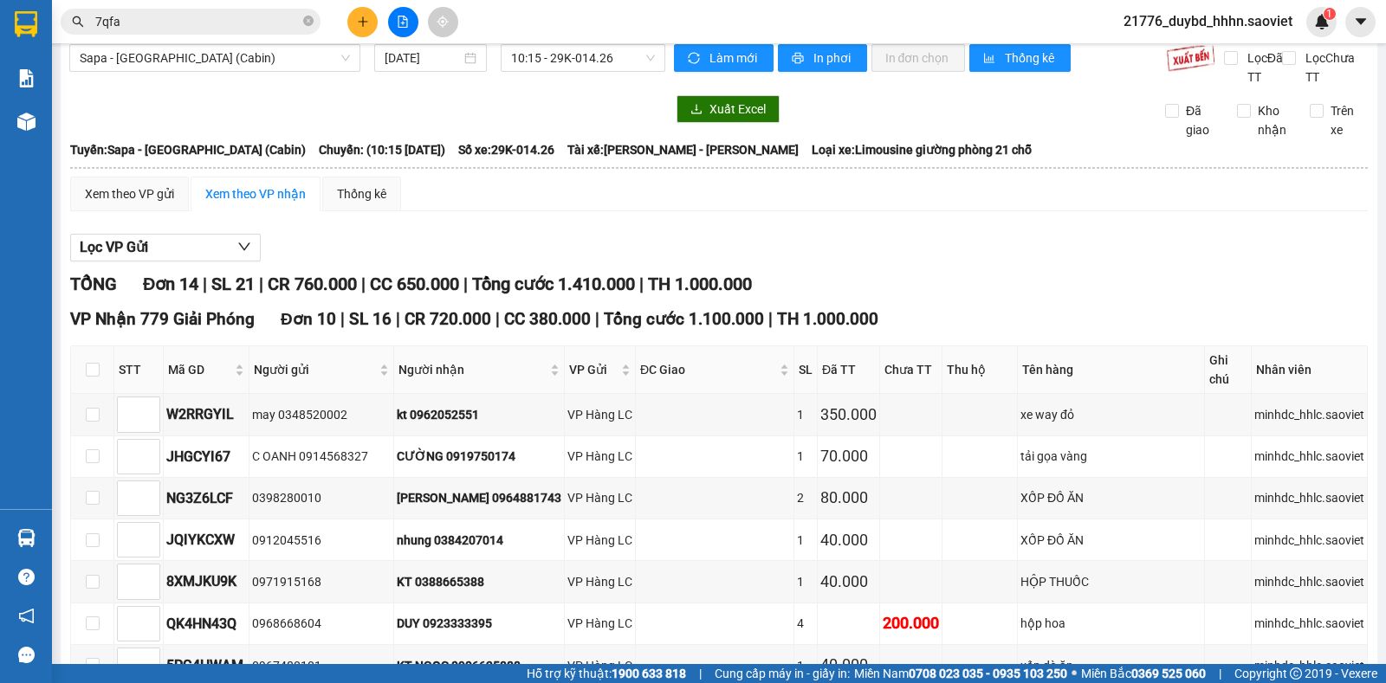
click at [1252, 28] on span "21776_duybd_hhhn.saoviet" at bounding box center [1207, 21] width 197 height 22
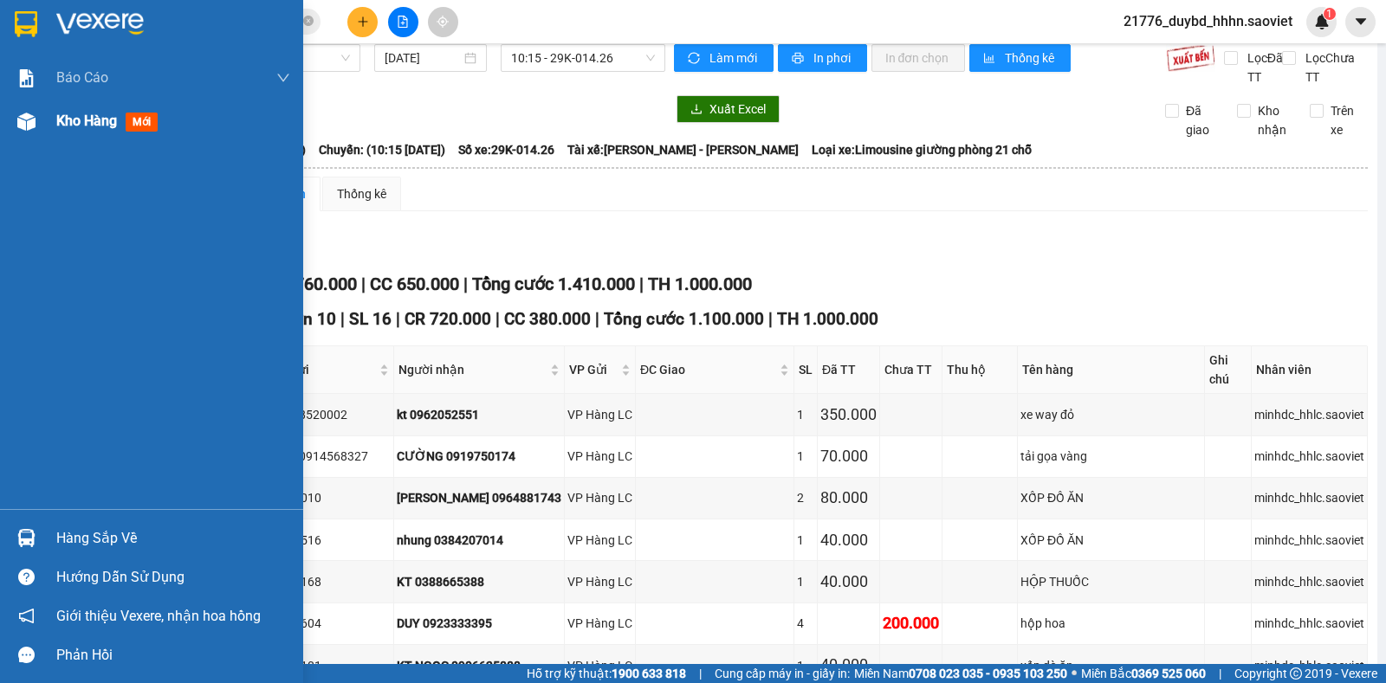
click at [111, 109] on div "Kho hàng mới" at bounding box center [173, 121] width 234 height 43
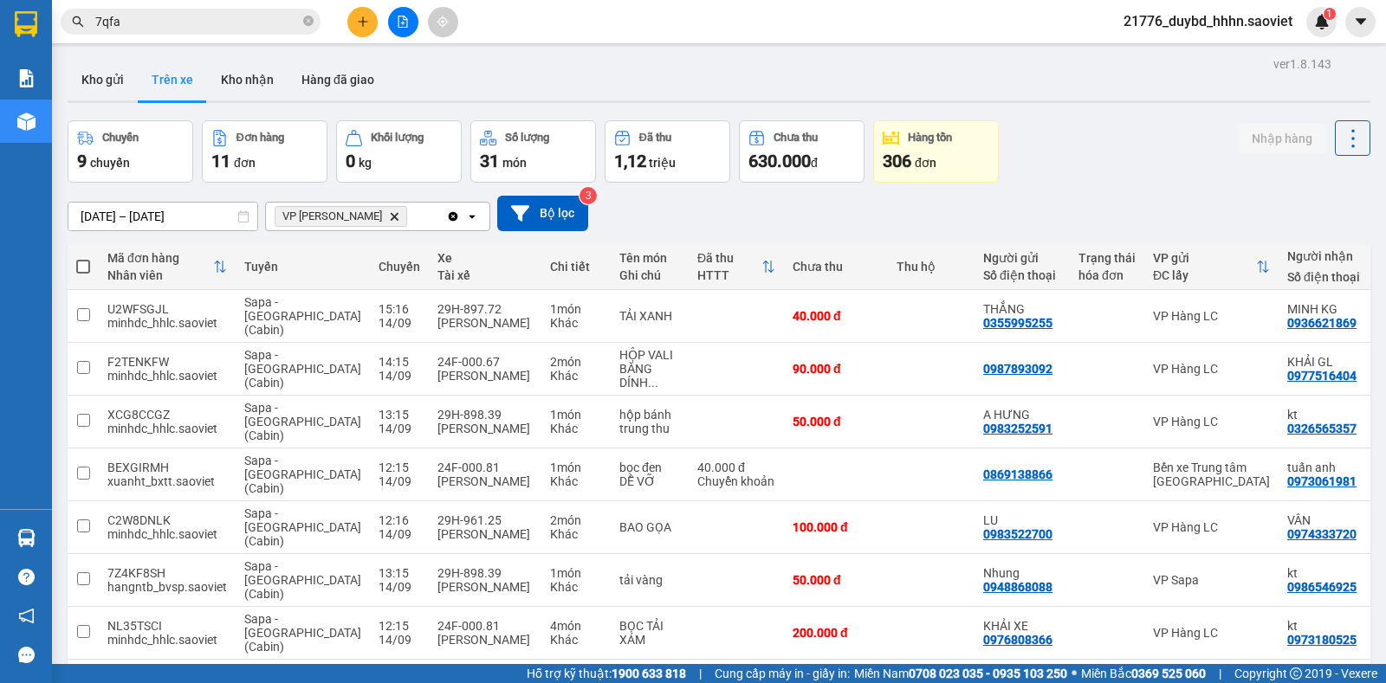
click at [185, 68] on button "Trên xe" at bounding box center [172, 80] width 69 height 42
click at [118, 80] on button "Kho gửi" at bounding box center [103, 80] width 70 height 42
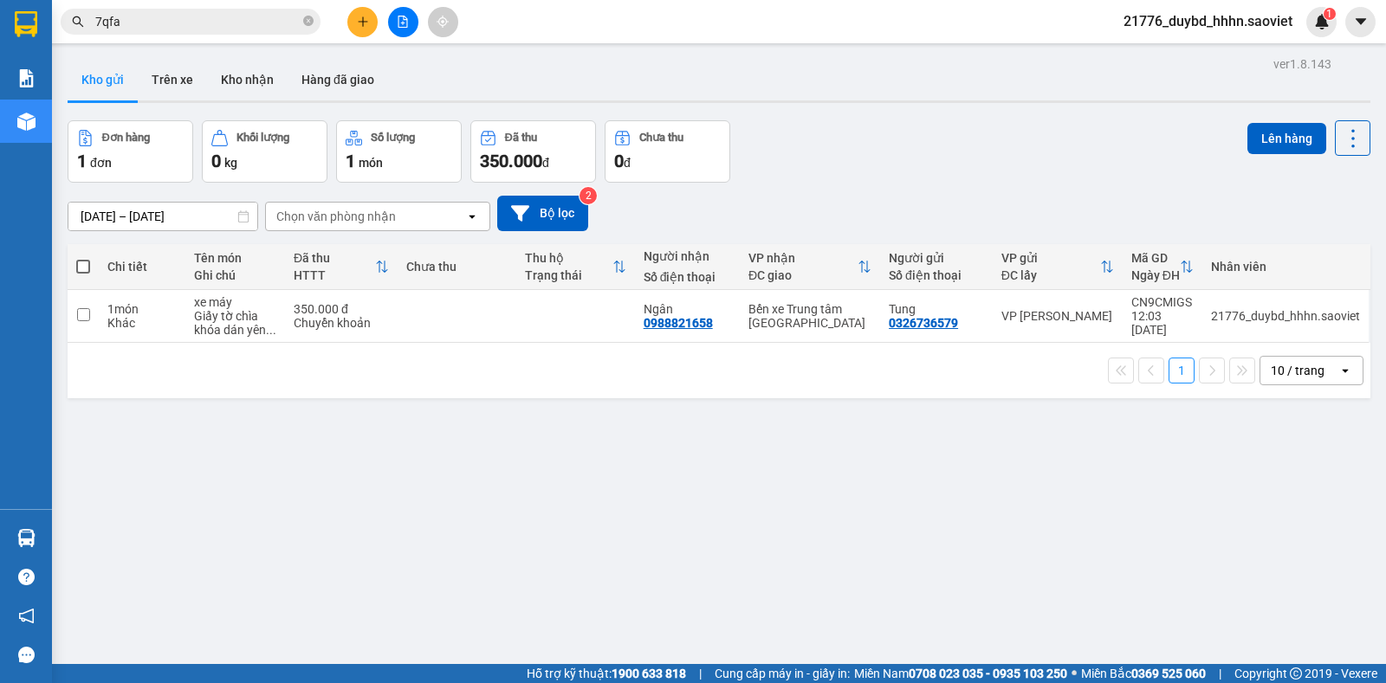
click at [1002, 379] on div "1 10 / trang open" at bounding box center [718, 370] width 1289 height 29
